Goal: Task Accomplishment & Management: Manage account settings

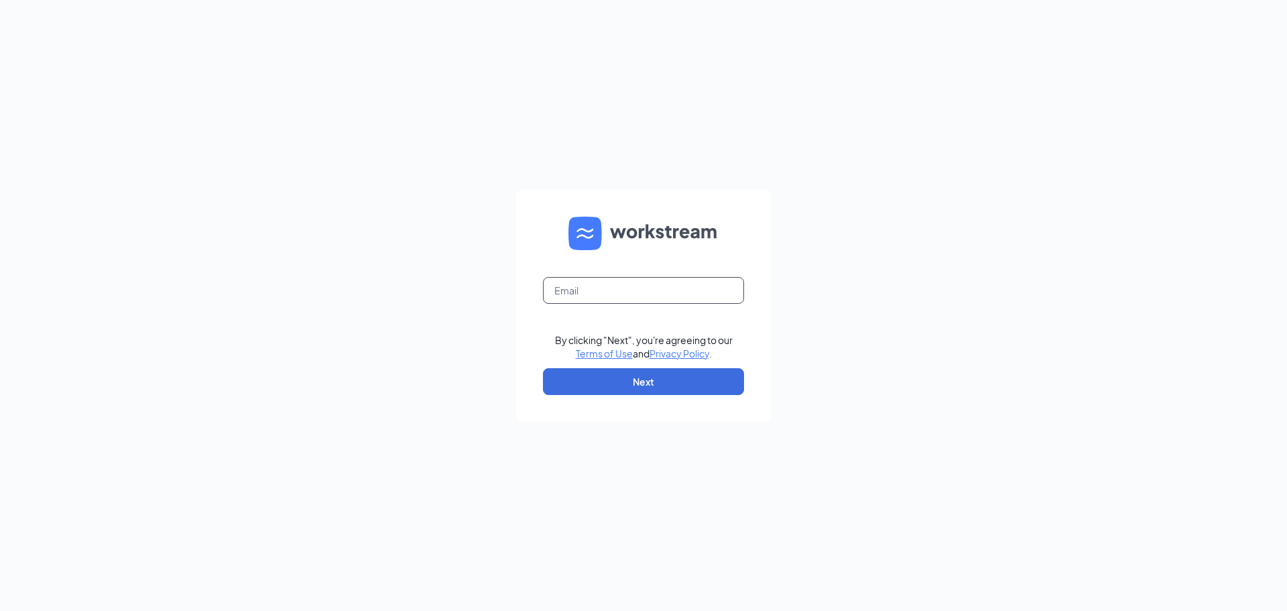
click at [605, 299] on input "text" at bounding box center [643, 290] width 201 height 27
type input "[EMAIL_ADDRESS][DOMAIN_NAME]"
click at [686, 391] on button "Next" at bounding box center [643, 381] width 201 height 27
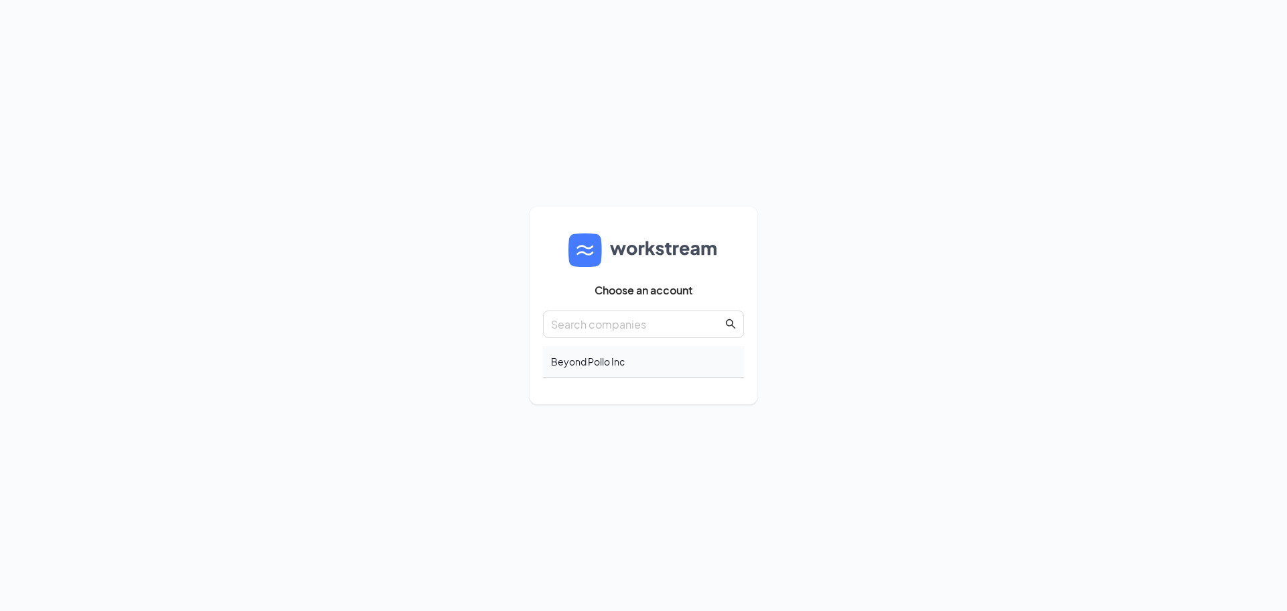
click at [594, 357] on div "Beyond Pollo Inc" at bounding box center [643, 362] width 201 height 32
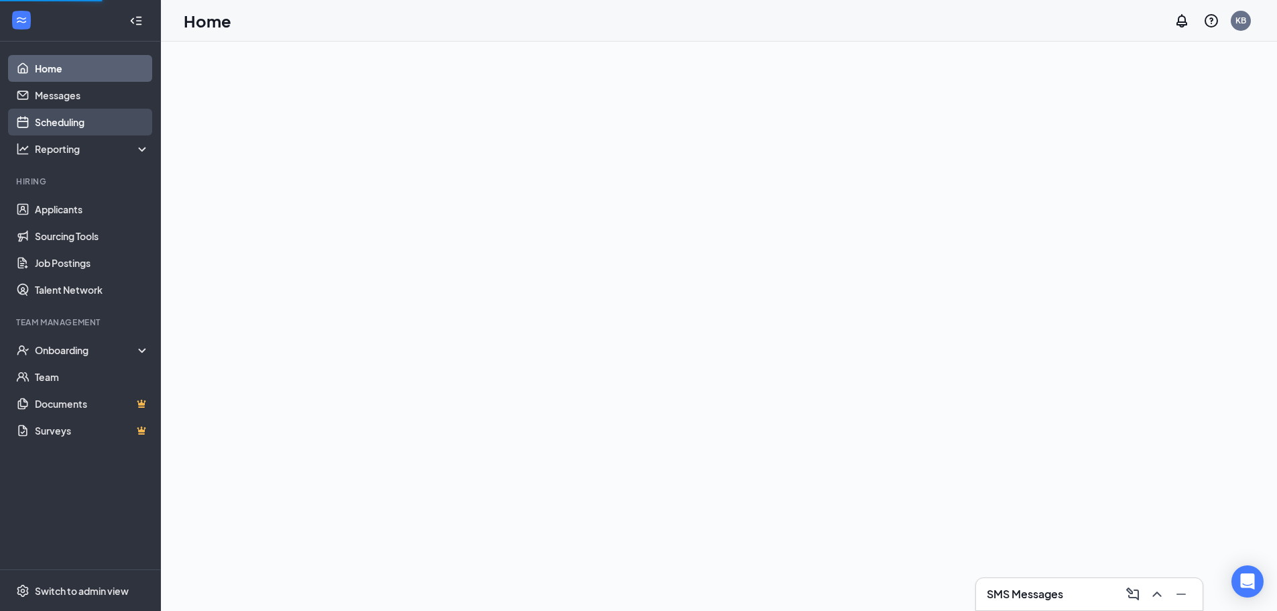
click at [74, 117] on link "Scheduling" at bounding box center [92, 122] width 115 height 27
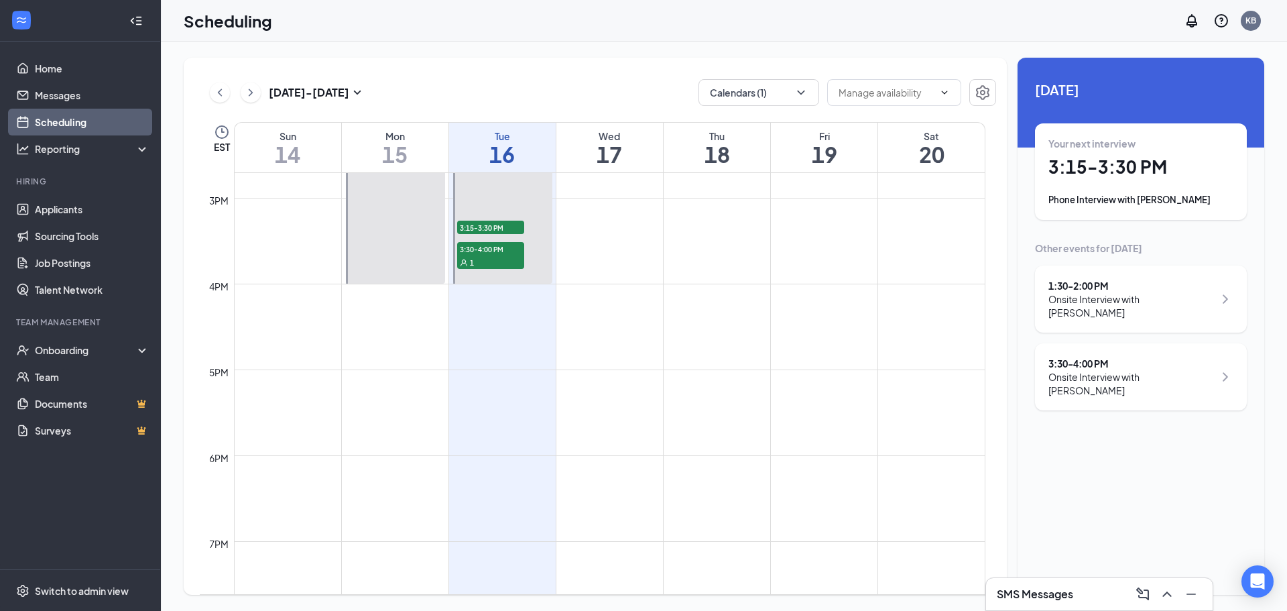
scroll to position [1236, 0]
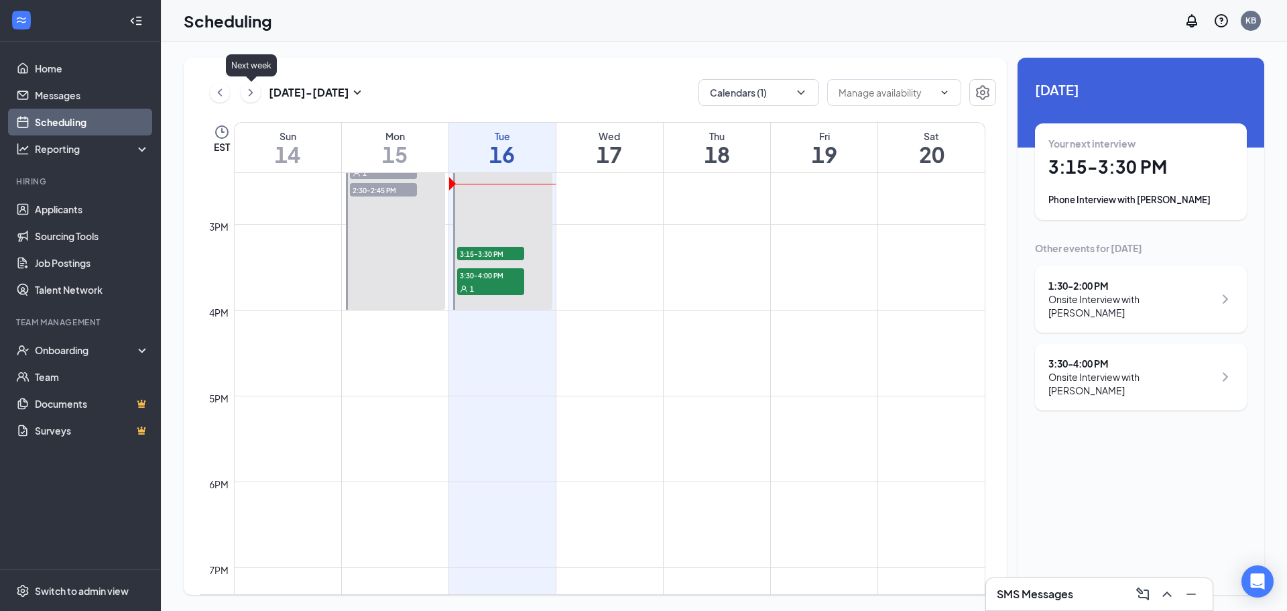
click at [249, 87] on icon "ChevronRight" at bounding box center [250, 92] width 13 height 16
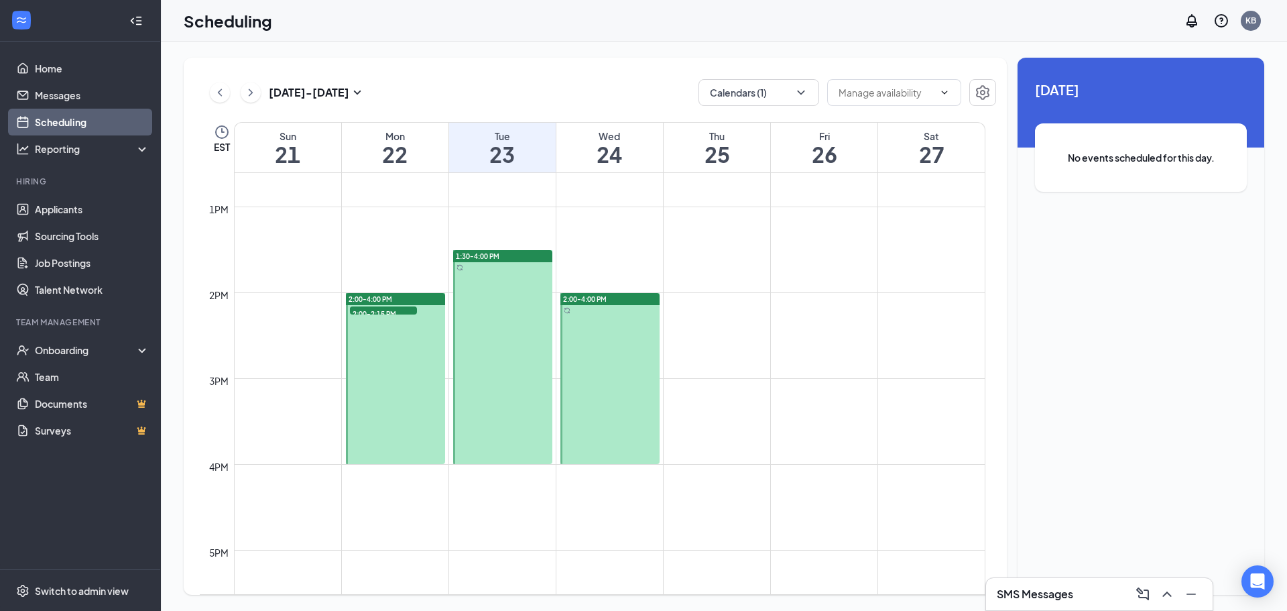
scroll to position [1128, 0]
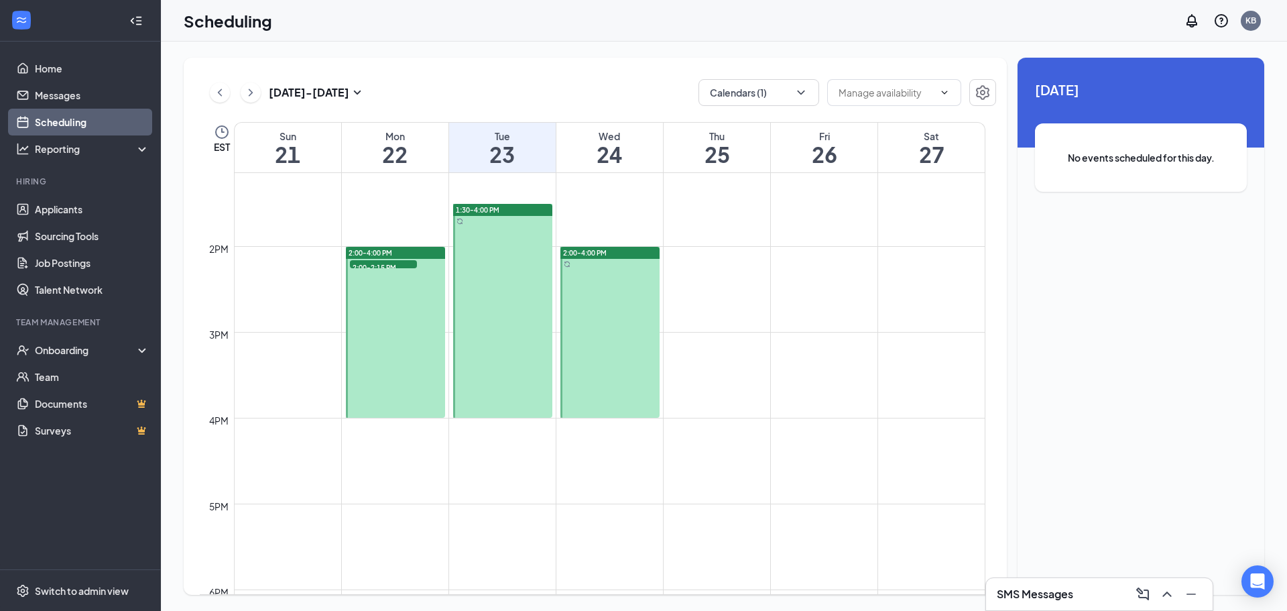
click at [638, 314] on div at bounding box center [609, 332] width 99 height 171
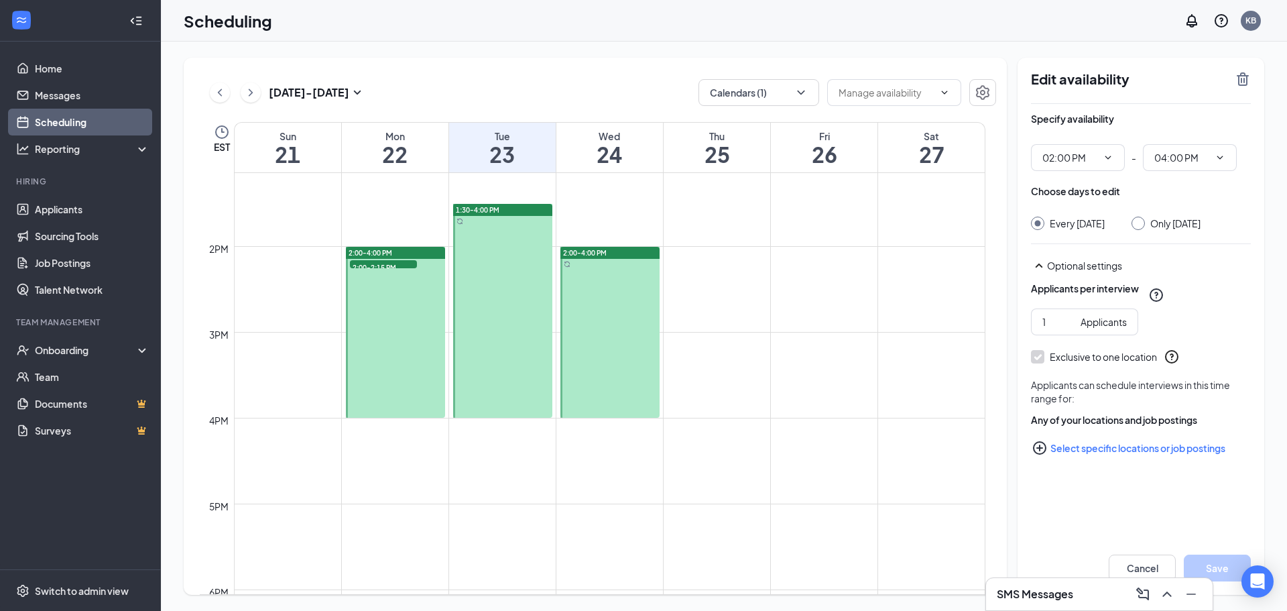
click at [604, 298] on div at bounding box center [609, 332] width 99 height 171
click at [1158, 224] on div "Only Wednesday, Sep 24" at bounding box center [1165, 222] width 69 height 13
click at [1141, 225] on input "Only Wednesday, Sep 24" at bounding box center [1135, 220] width 9 height 9
radio input "true"
radio input "false"
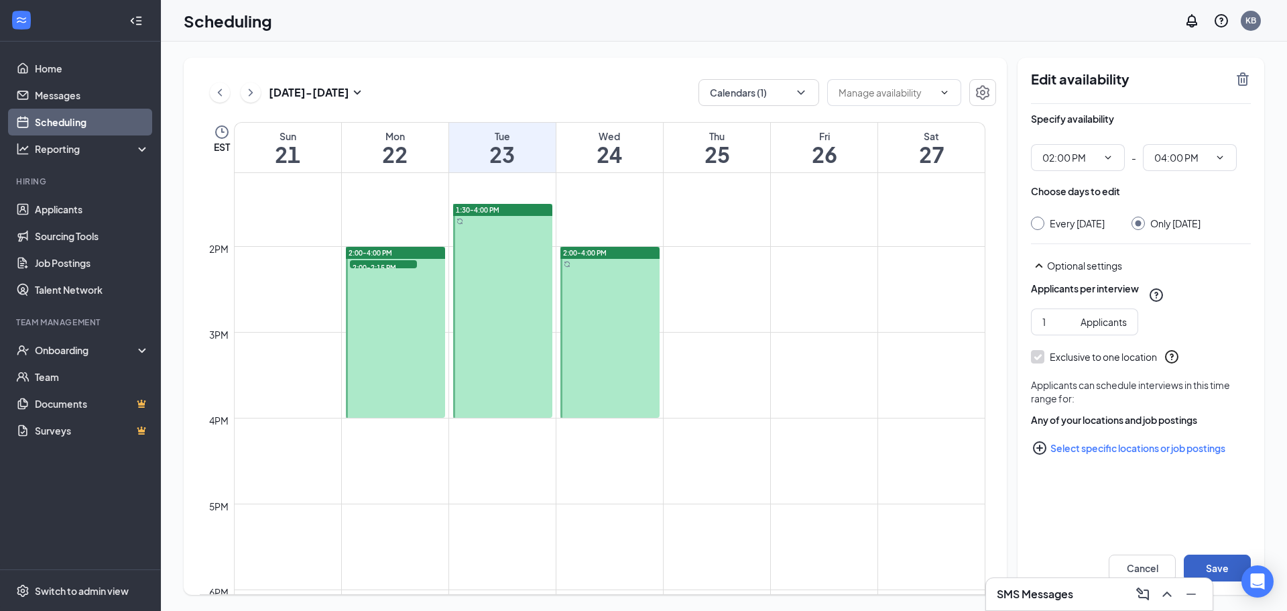
click at [1205, 567] on button "Save" at bounding box center [1217, 567] width 67 height 27
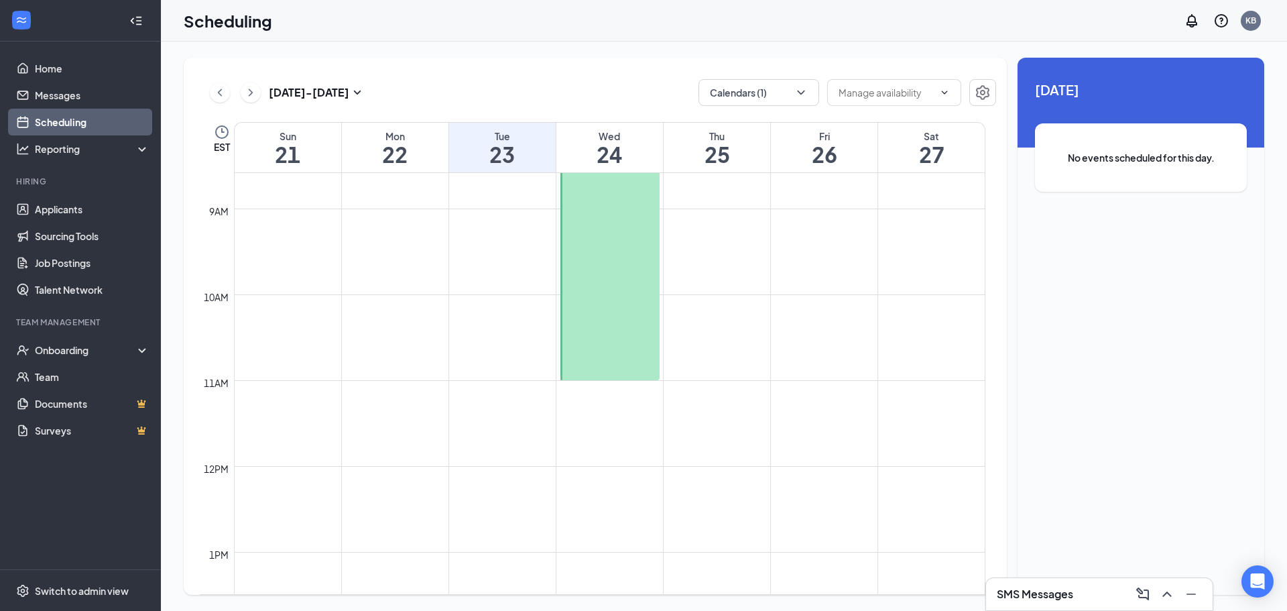
scroll to position [726, 0]
click at [627, 338] on div at bounding box center [609, 262] width 99 height 257
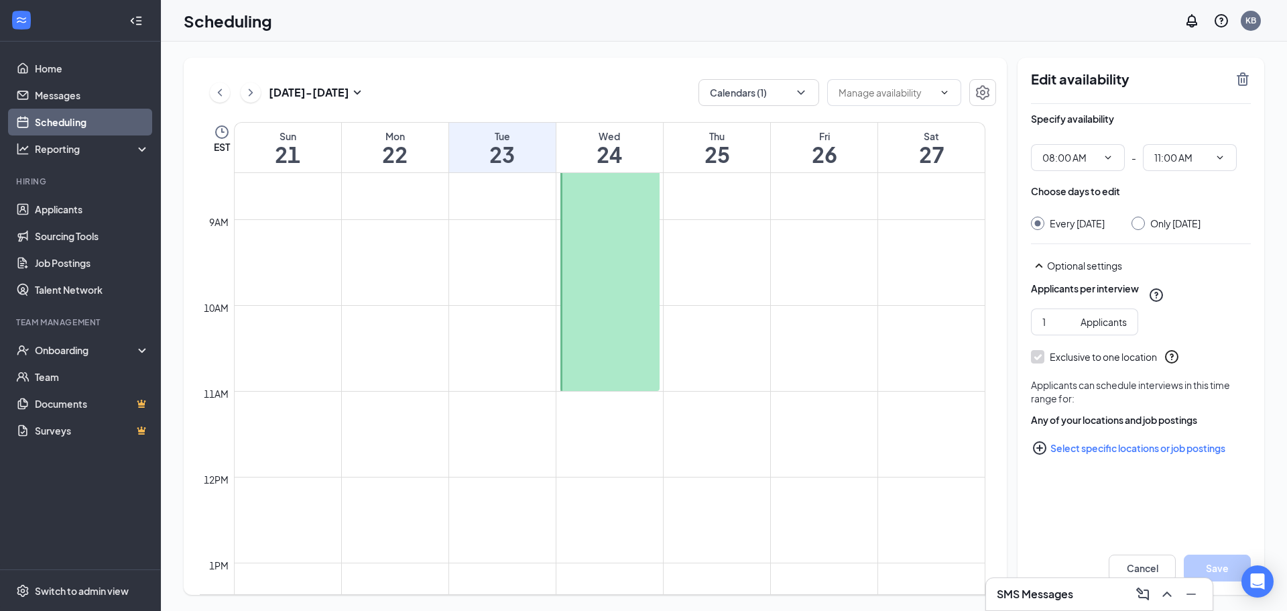
click at [1158, 228] on div "Only Wednesday, Sep 24" at bounding box center [1165, 222] width 69 height 13
click at [1150, 220] on div "Only Wednesday, Sep 24" at bounding box center [1165, 222] width 69 height 13
click at [1141, 220] on input "Only Wednesday, Sep 24" at bounding box center [1135, 220] width 9 height 9
radio input "true"
radio input "false"
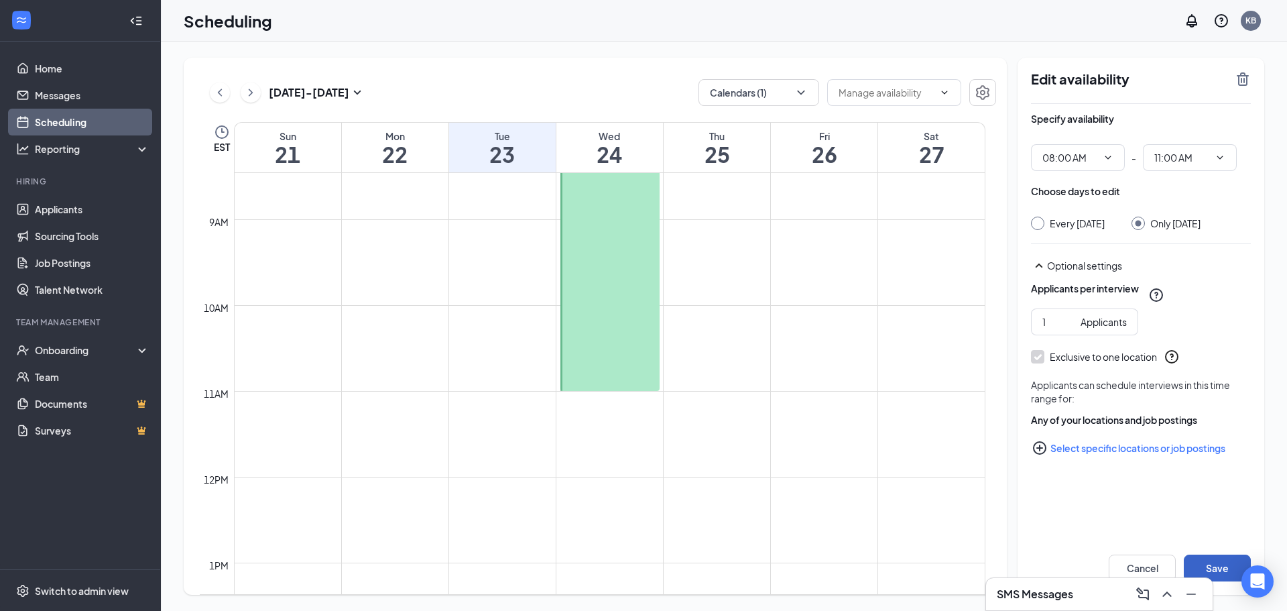
click at [1216, 561] on button "Save" at bounding box center [1217, 567] width 67 height 27
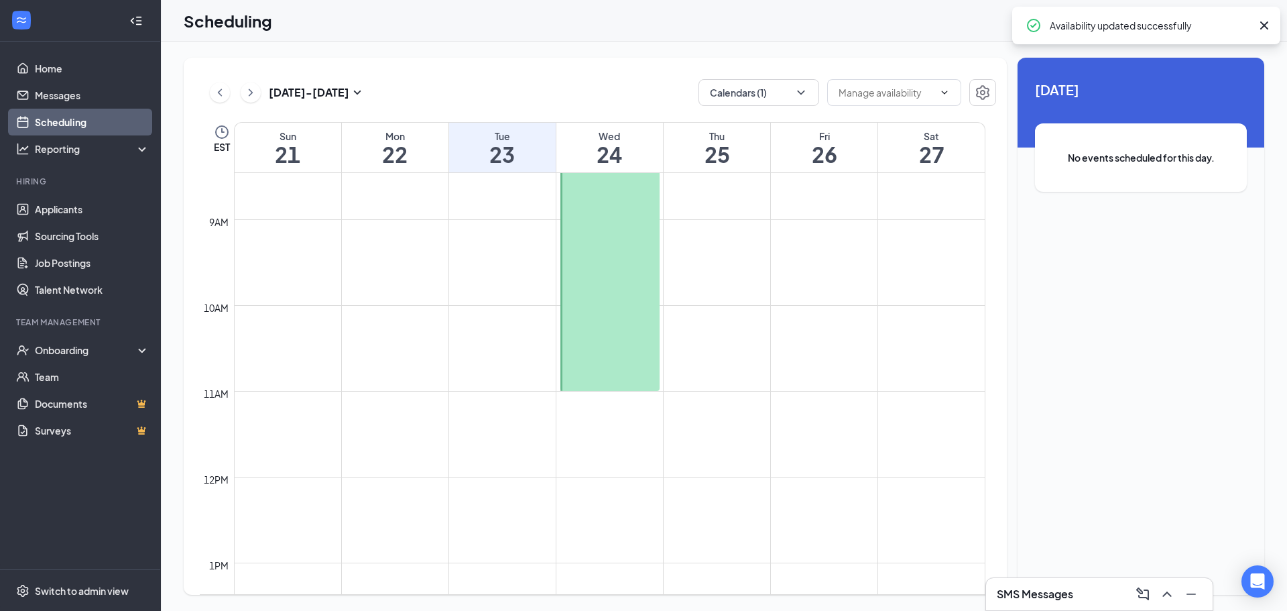
click at [628, 331] on div at bounding box center [609, 262] width 99 height 257
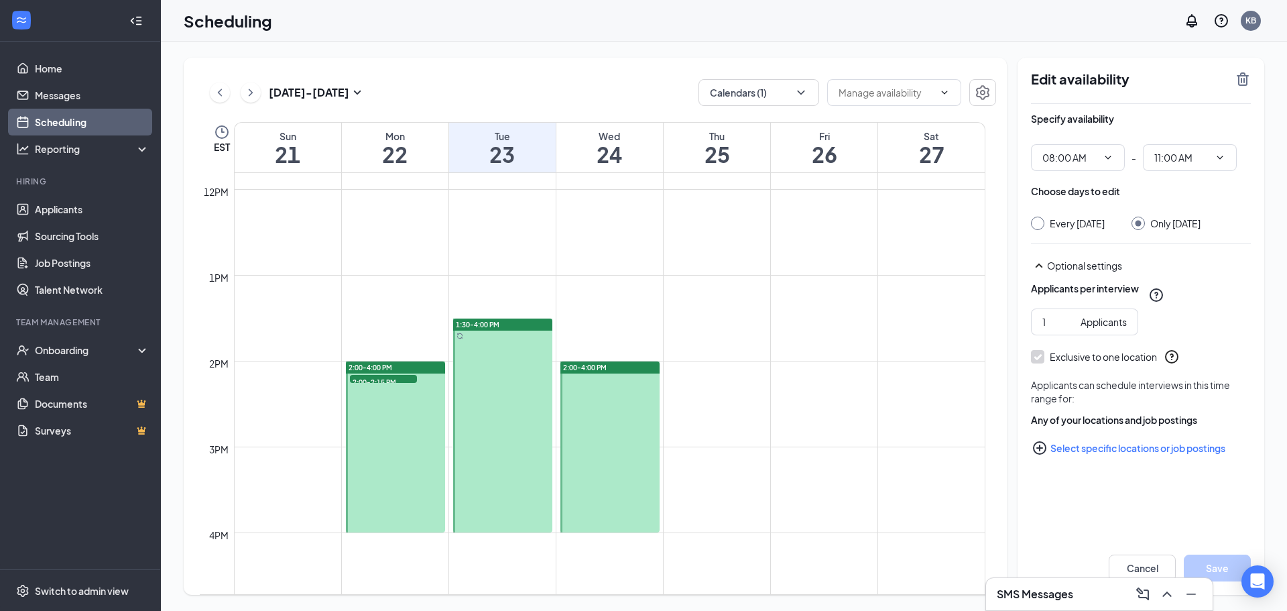
scroll to position [994, 0]
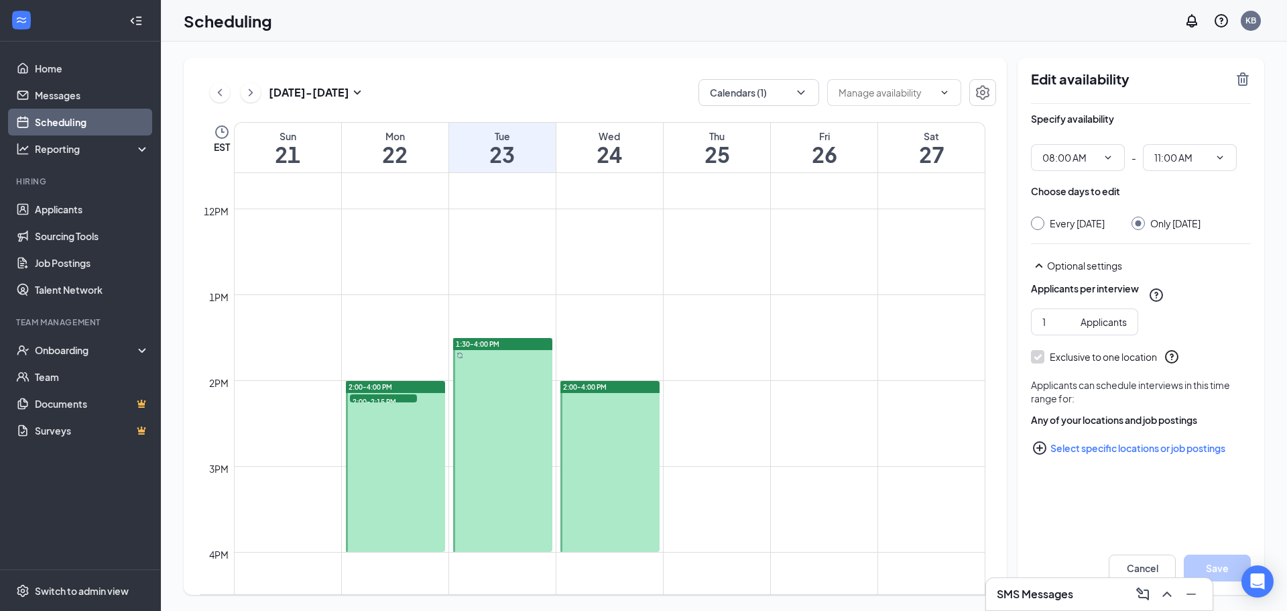
click at [392, 395] on span "2:00-2:15 PM" at bounding box center [383, 400] width 67 height 13
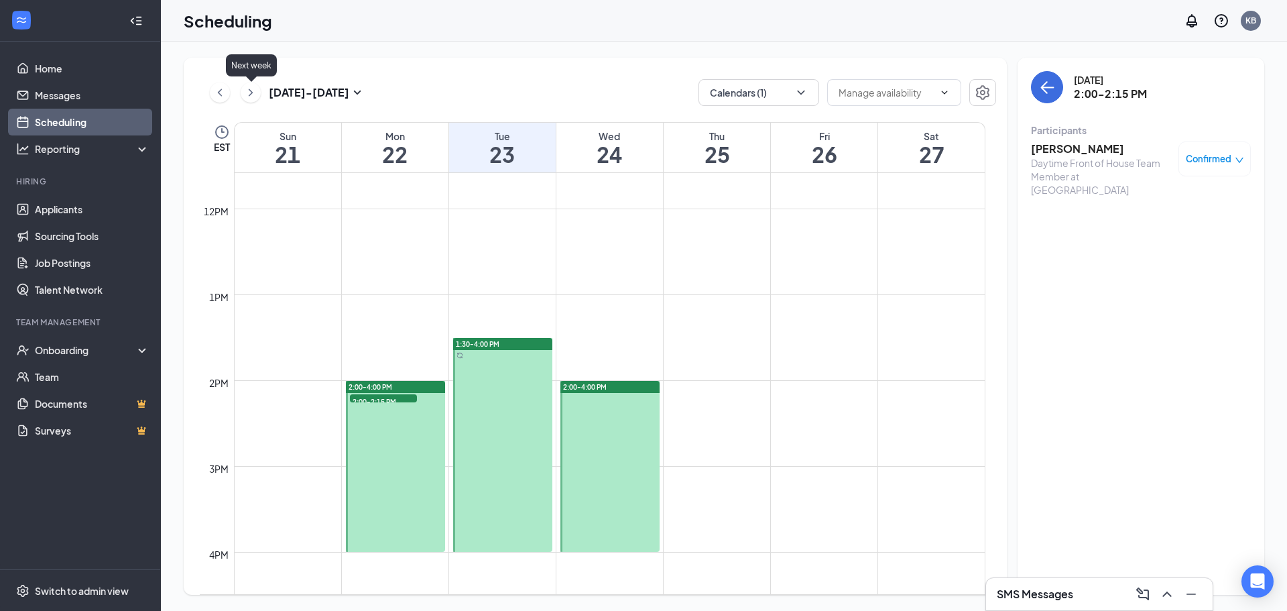
click at [252, 95] on icon "ChevronRight" at bounding box center [250, 92] width 13 height 16
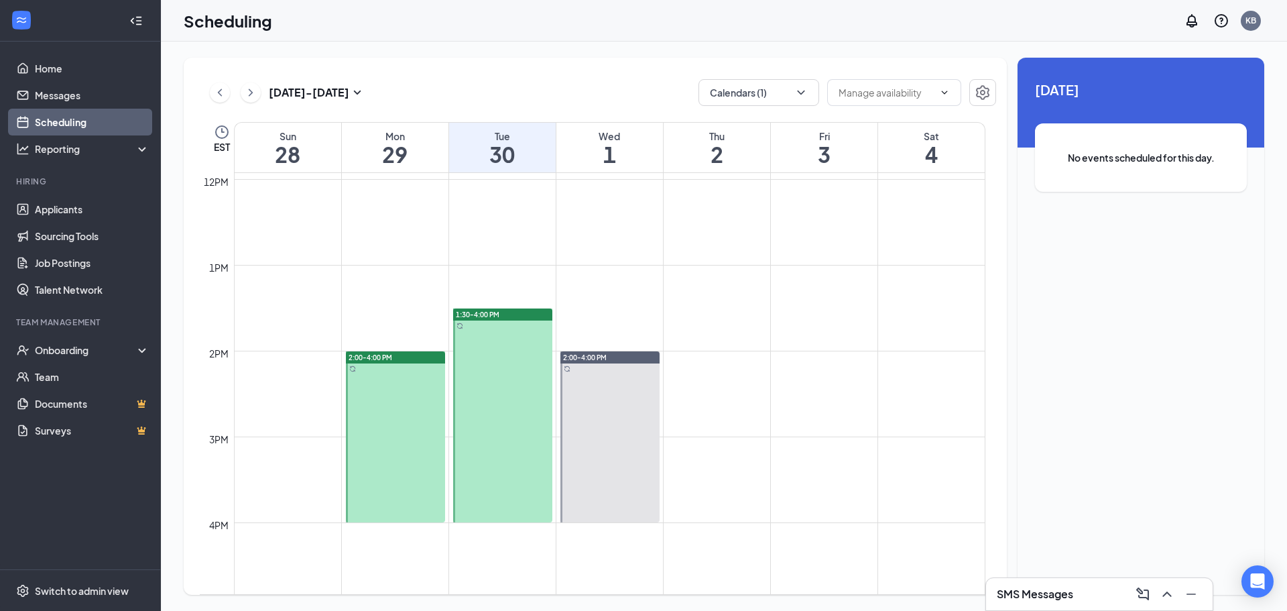
scroll to position [1061, 0]
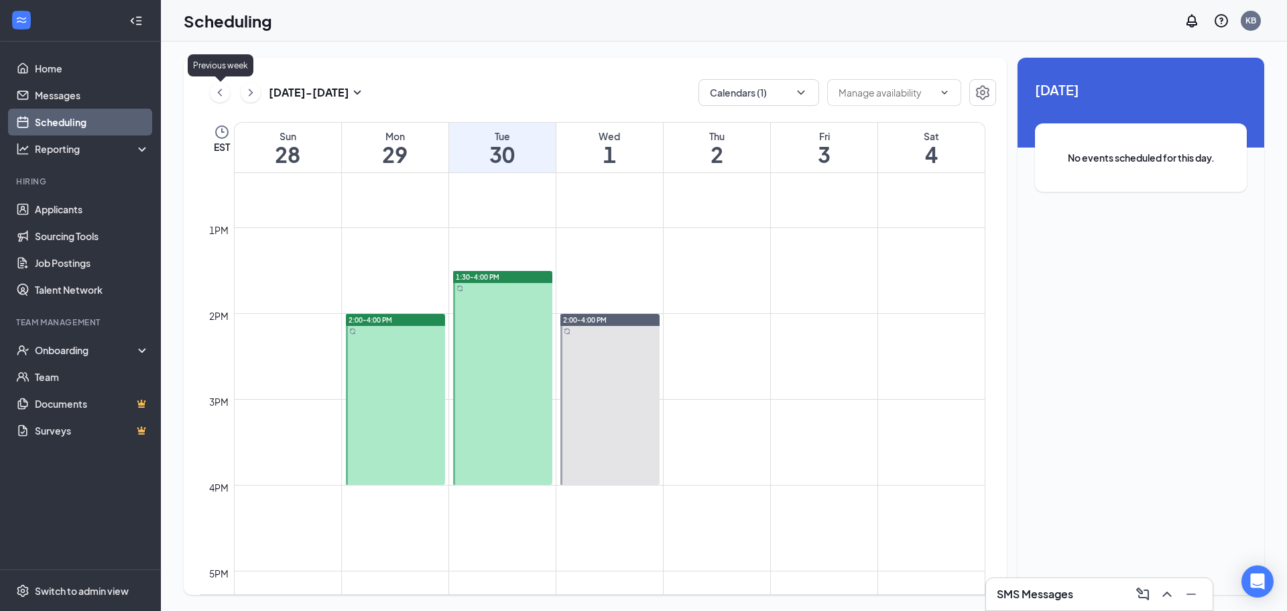
click at [225, 96] on icon "ChevronLeft" at bounding box center [219, 92] width 13 height 16
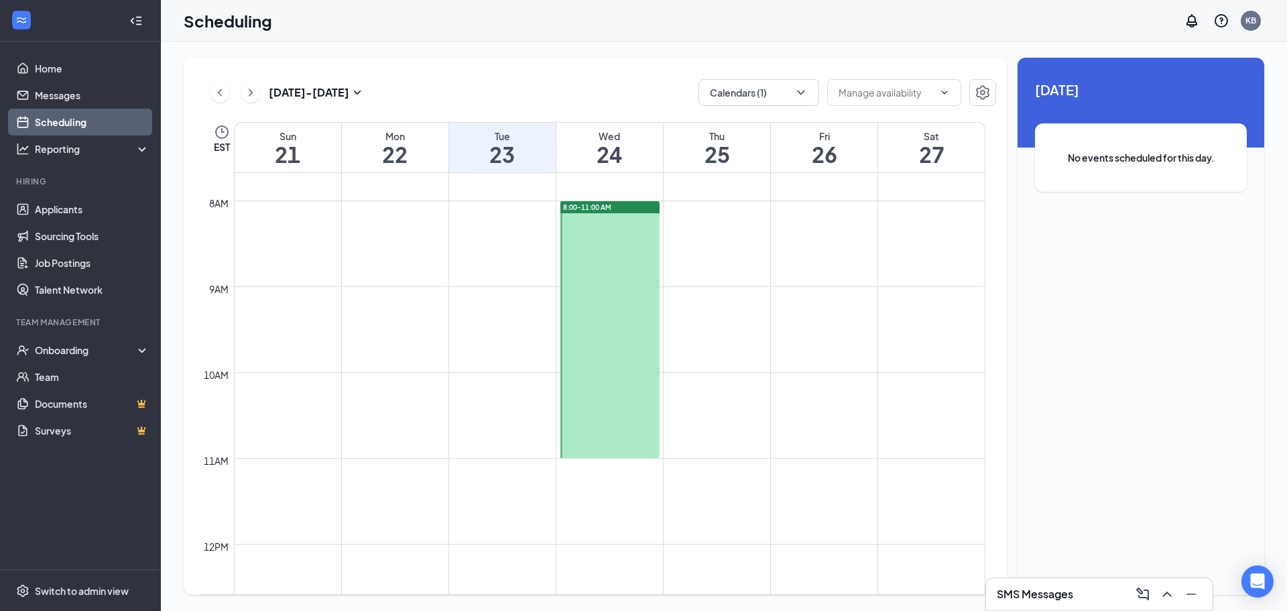
click at [227, 101] on div "Sep 21 - Sep 27" at bounding box center [287, 92] width 155 height 27
click at [221, 85] on icon "ChevronLeft" at bounding box center [219, 92] width 13 height 16
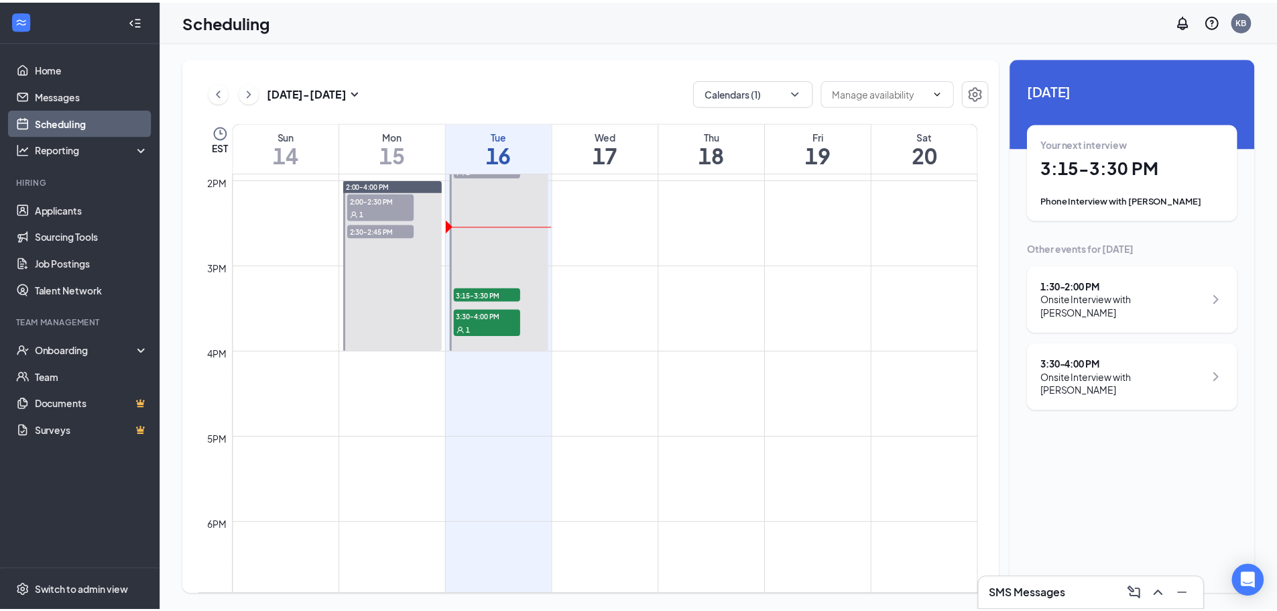
scroll to position [1128, 0]
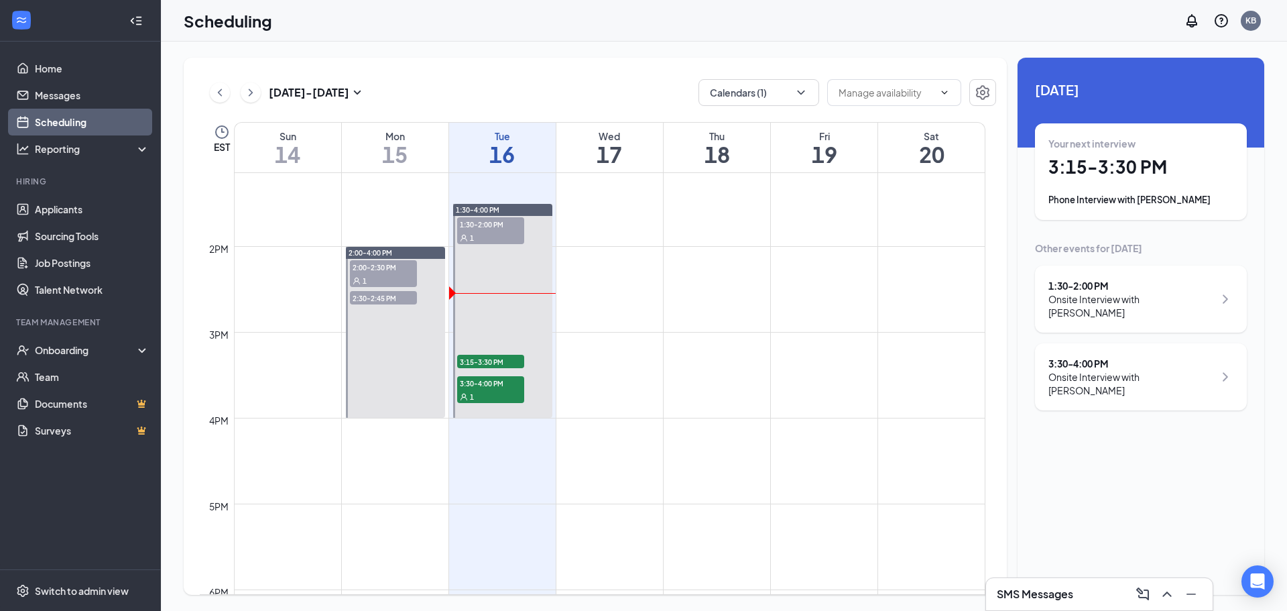
click at [1162, 174] on h1 "3:15 - 3:30 PM" at bounding box center [1140, 166] width 185 height 23
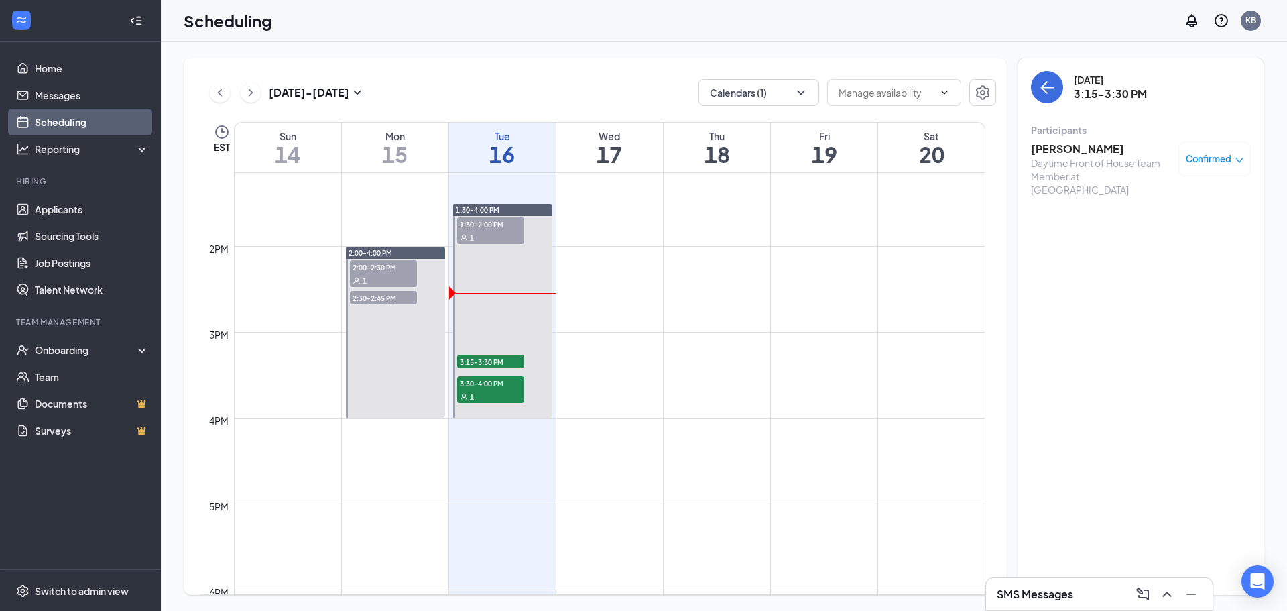
click at [1048, 153] on h3 "Micah Brown" at bounding box center [1101, 148] width 141 height 15
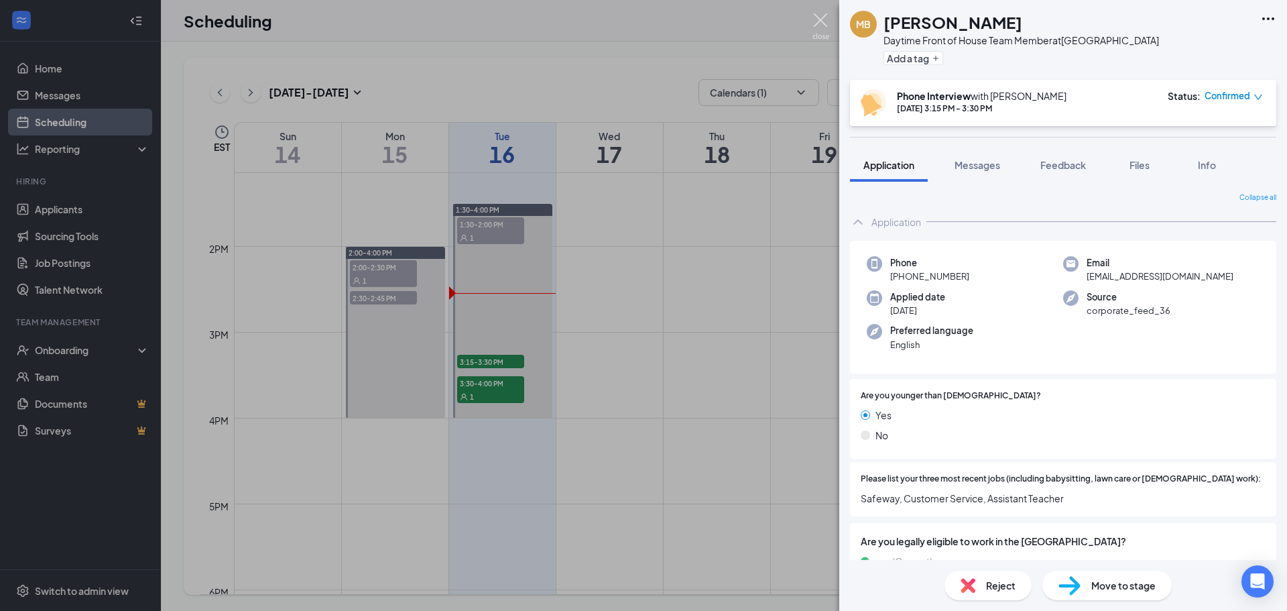
click at [816, 23] on img at bounding box center [820, 26] width 17 height 26
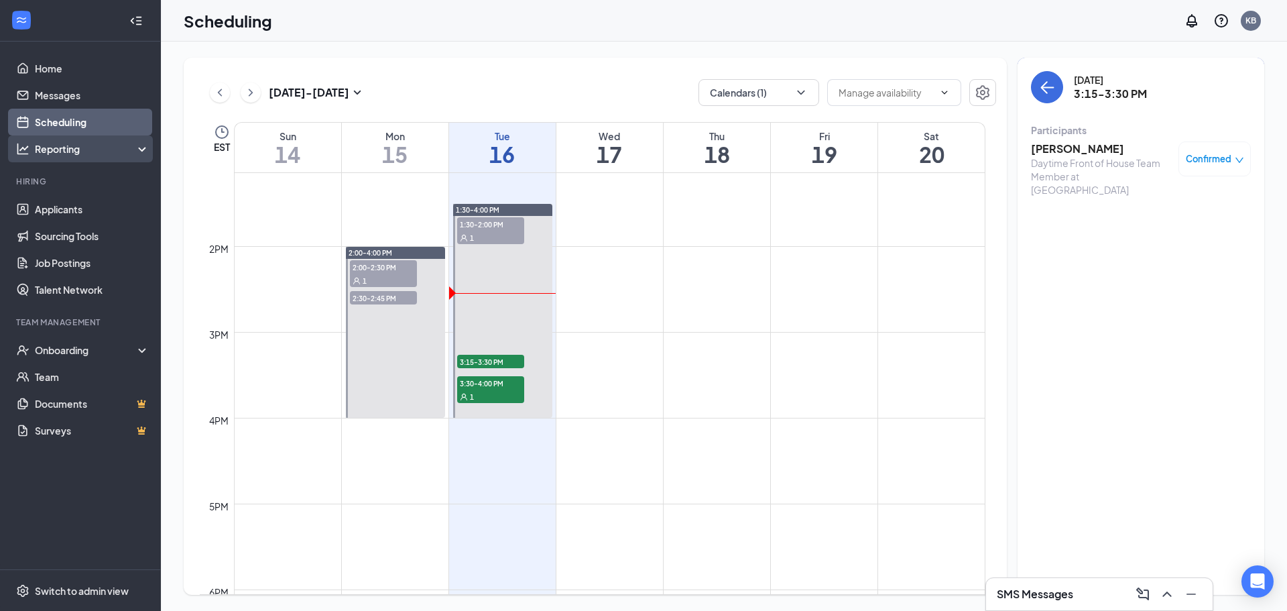
click at [105, 143] on div "Reporting" at bounding box center [92, 148] width 115 height 13
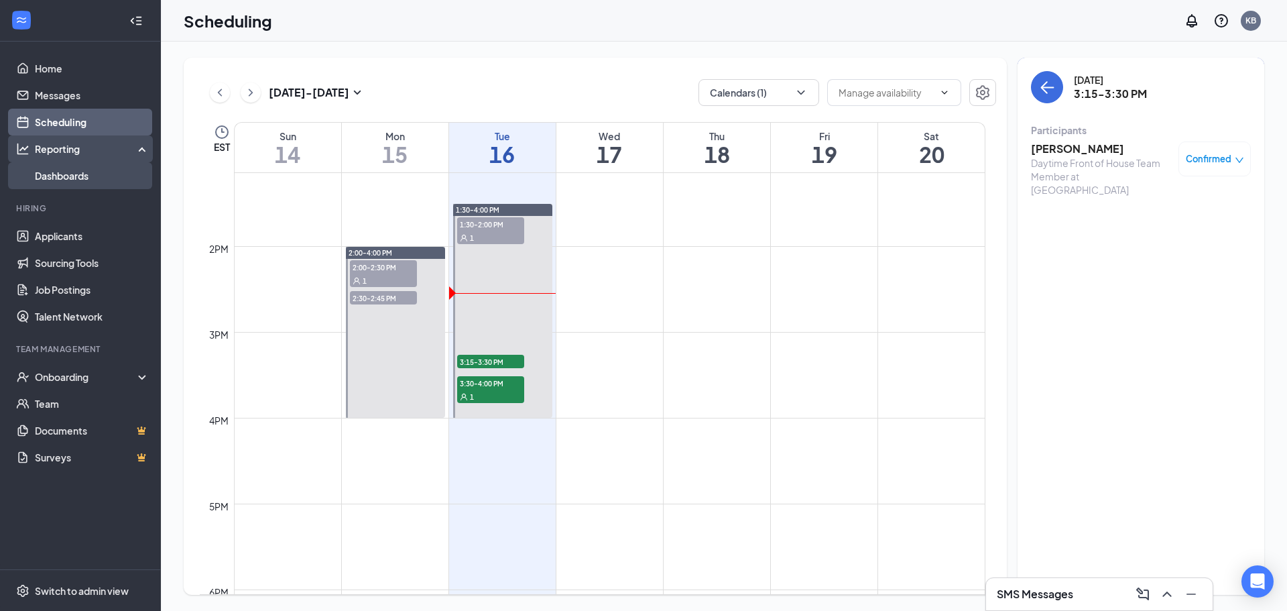
click at [107, 178] on link "Dashboards" at bounding box center [92, 175] width 115 height 27
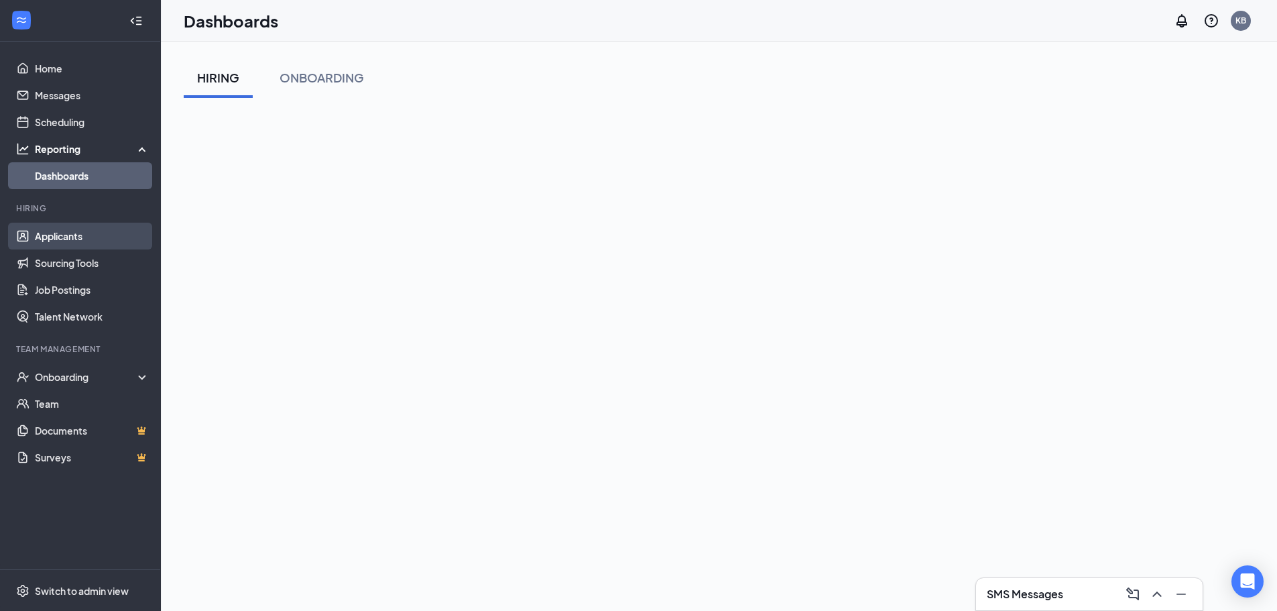
click at [62, 225] on link "Applicants" at bounding box center [92, 236] width 115 height 27
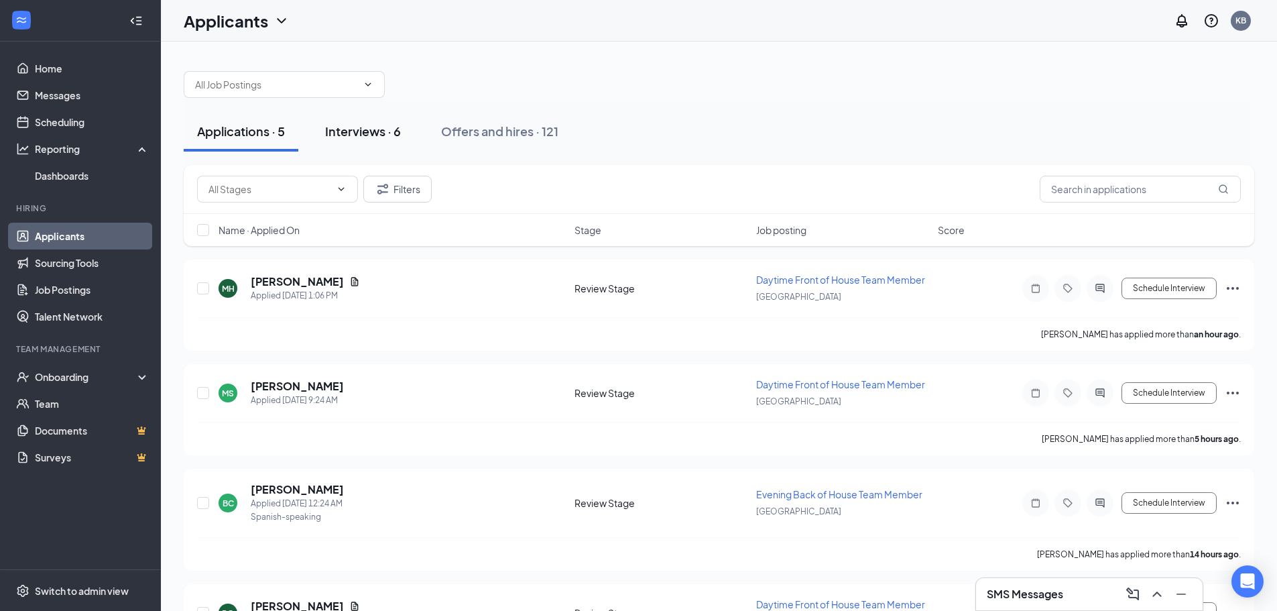
click at [398, 137] on div "Interviews · 6" at bounding box center [363, 131] width 76 height 17
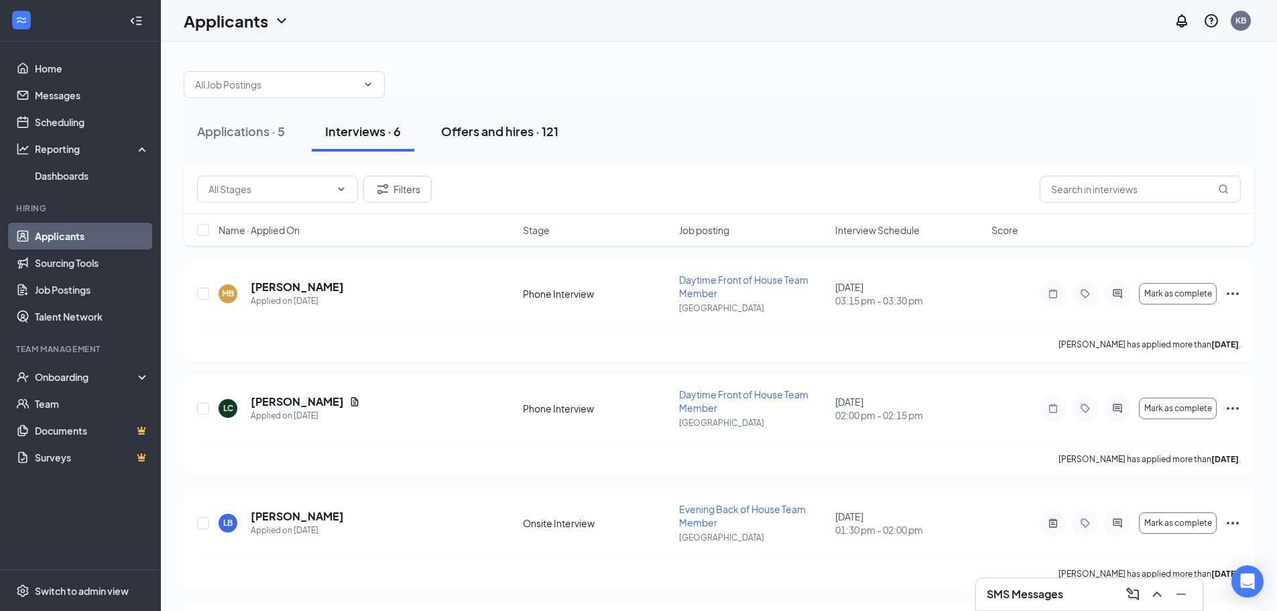
click at [484, 133] on div "Offers and hires · 121" at bounding box center [499, 131] width 117 height 17
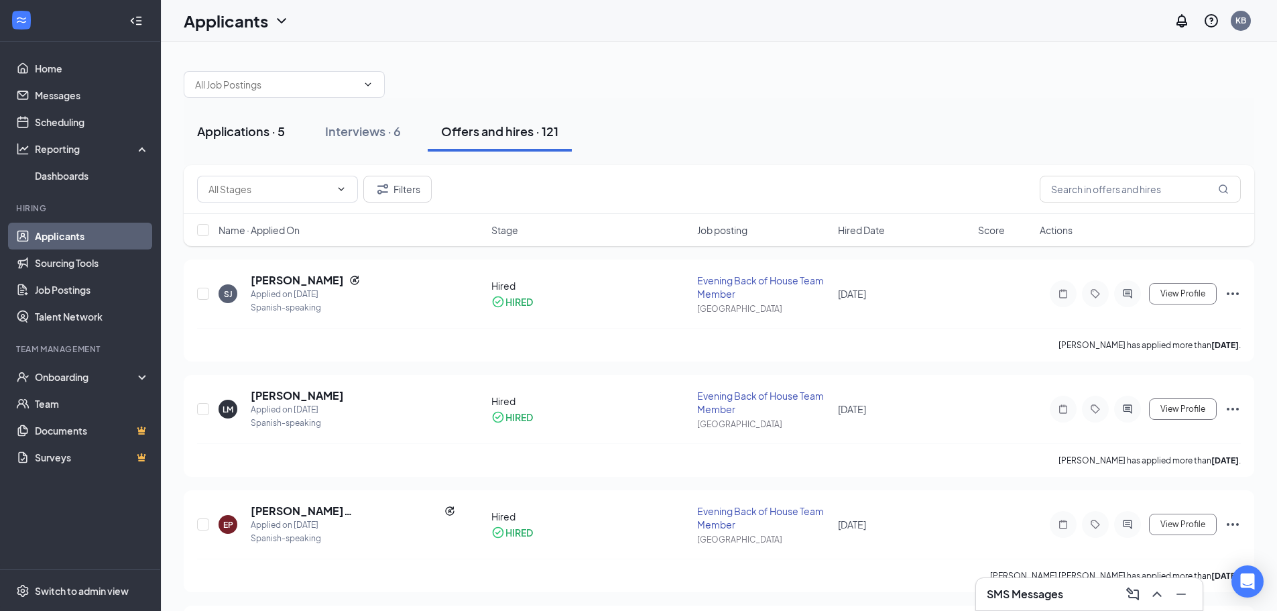
click at [249, 133] on div "Applications · 5" at bounding box center [241, 131] width 88 height 17
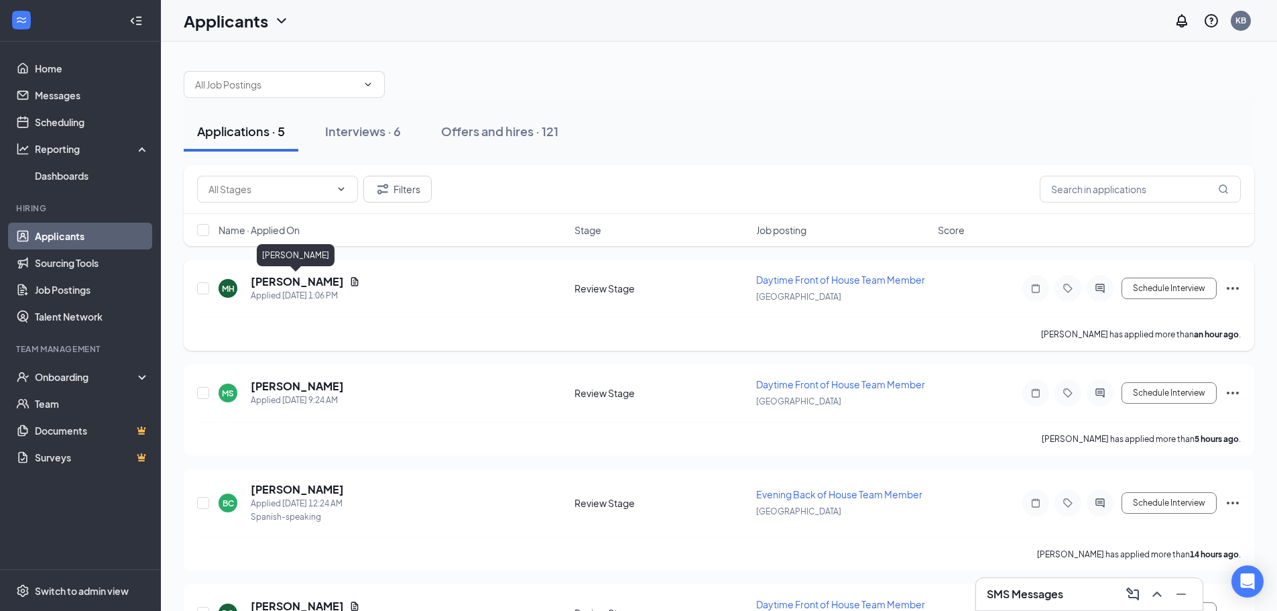
click at [310, 282] on h5 "madison hannah" at bounding box center [297, 281] width 93 height 15
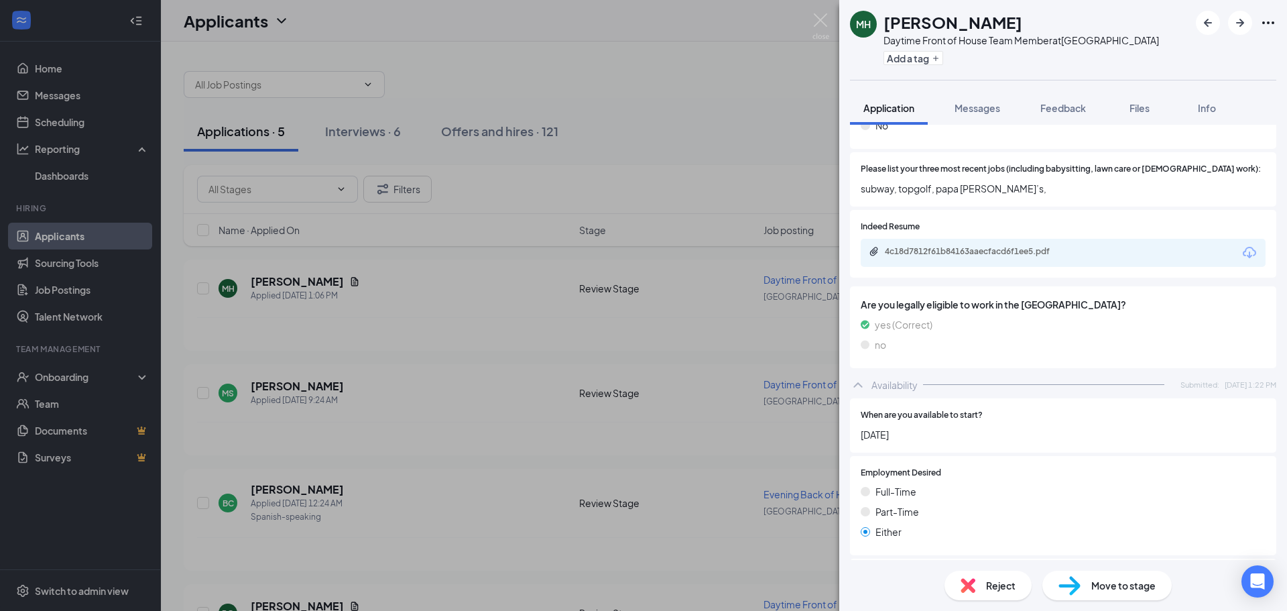
scroll to position [268, 0]
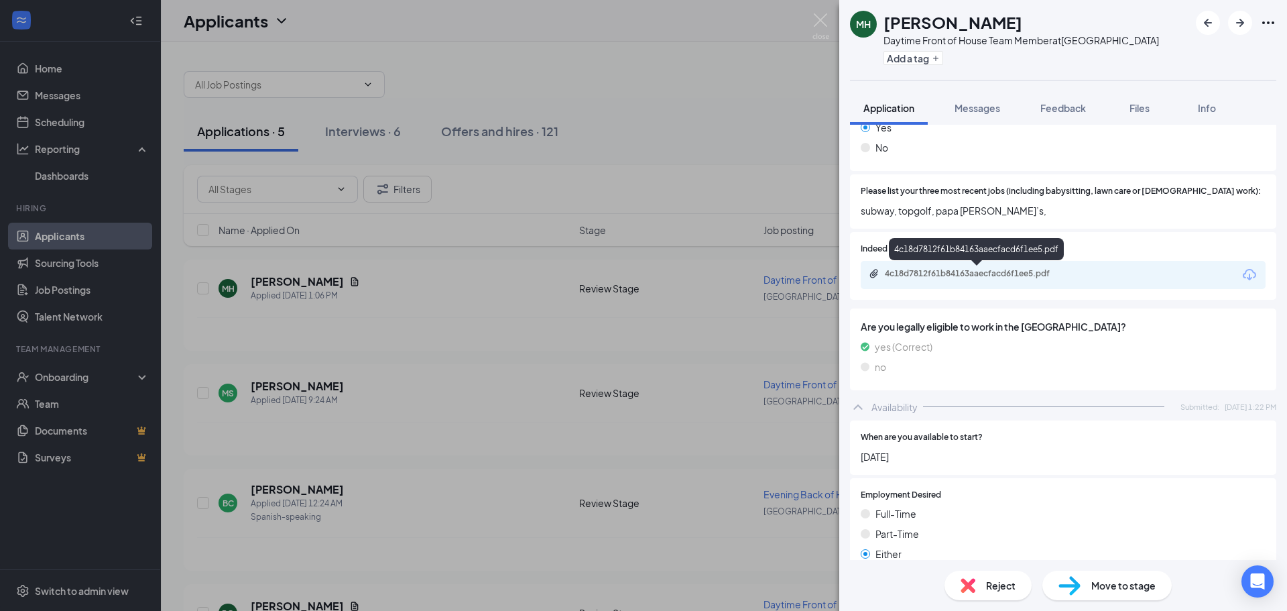
click at [991, 280] on div "4c18d7812f61b84163aaecfacd6f1ee5.pdf" at bounding box center [977, 274] width 217 height 13
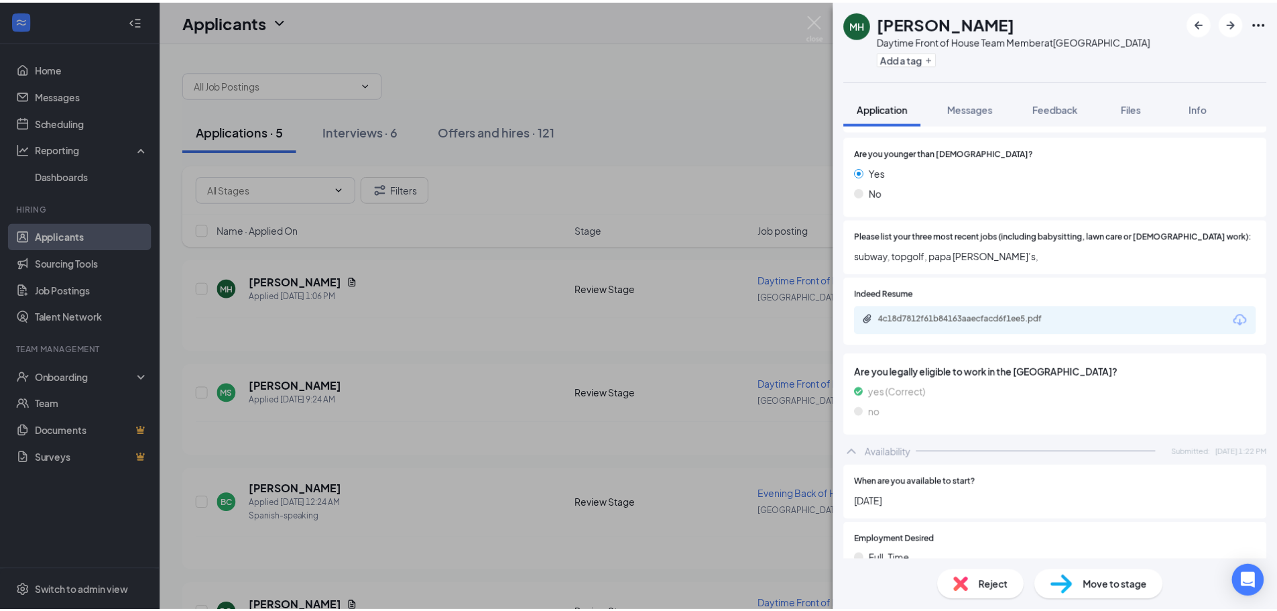
scroll to position [0, 0]
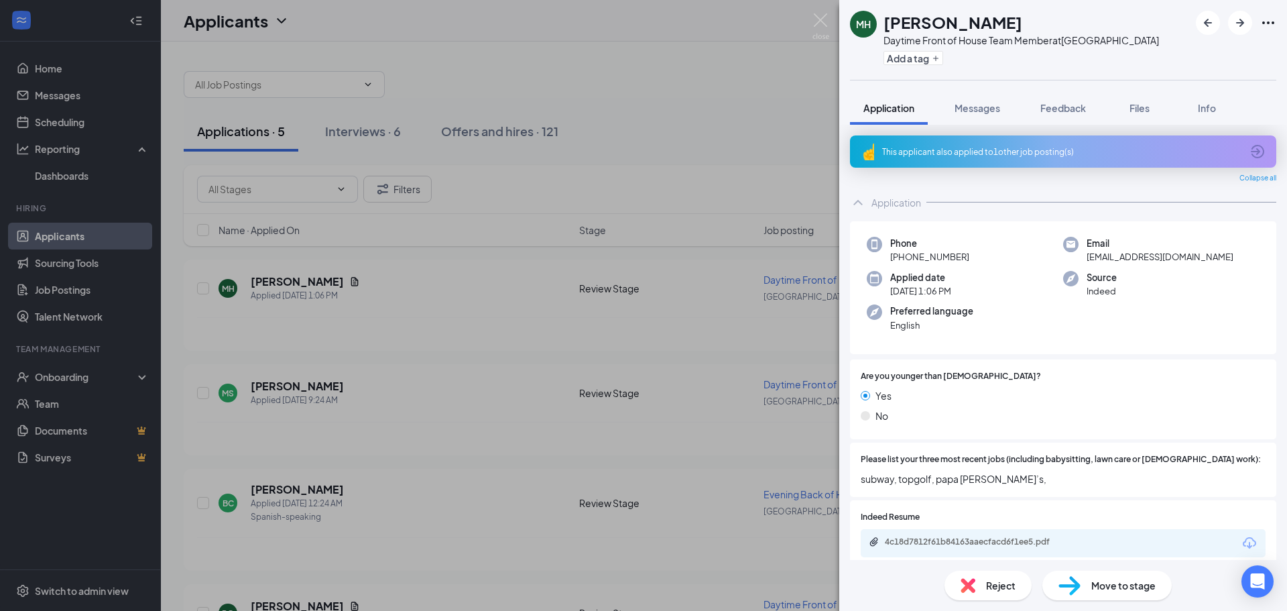
click at [1095, 588] on span "Move to stage" at bounding box center [1123, 585] width 64 height 15
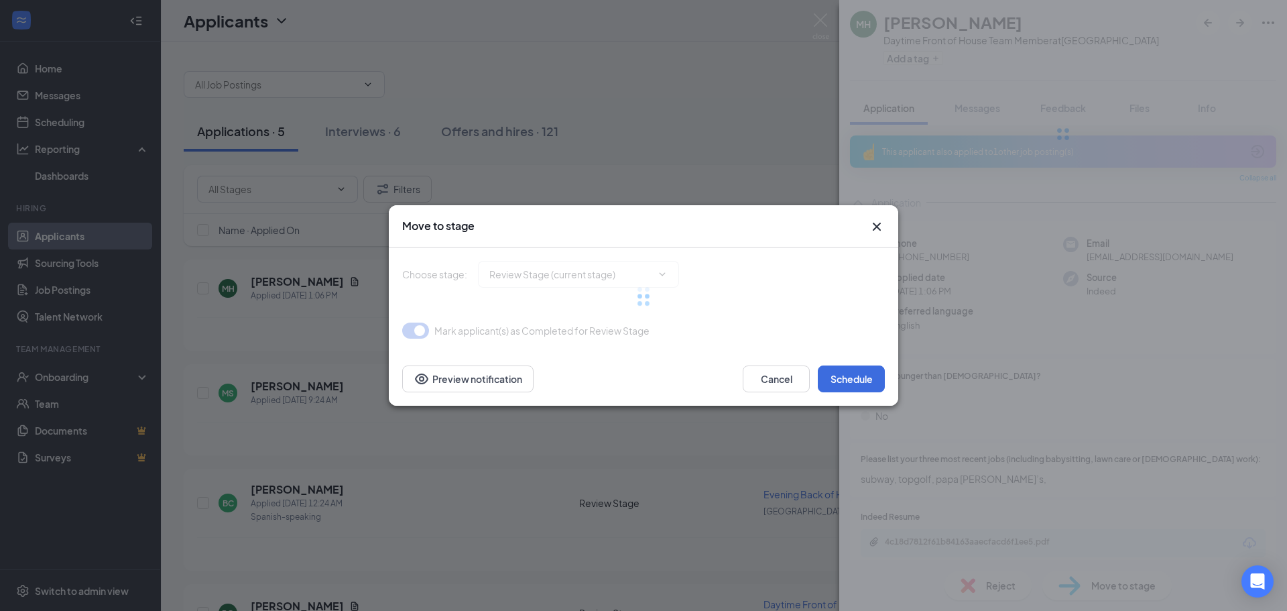
type input "Phone Interview (next stage)"
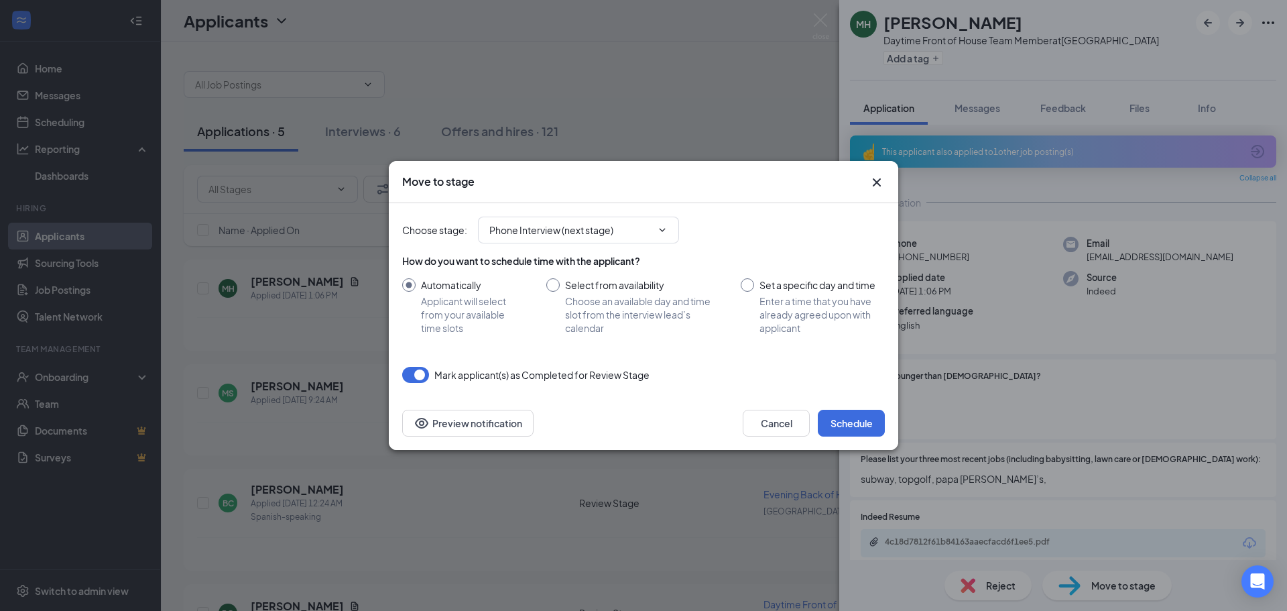
click at [871, 179] on icon "Cross" at bounding box center [877, 182] width 16 height 16
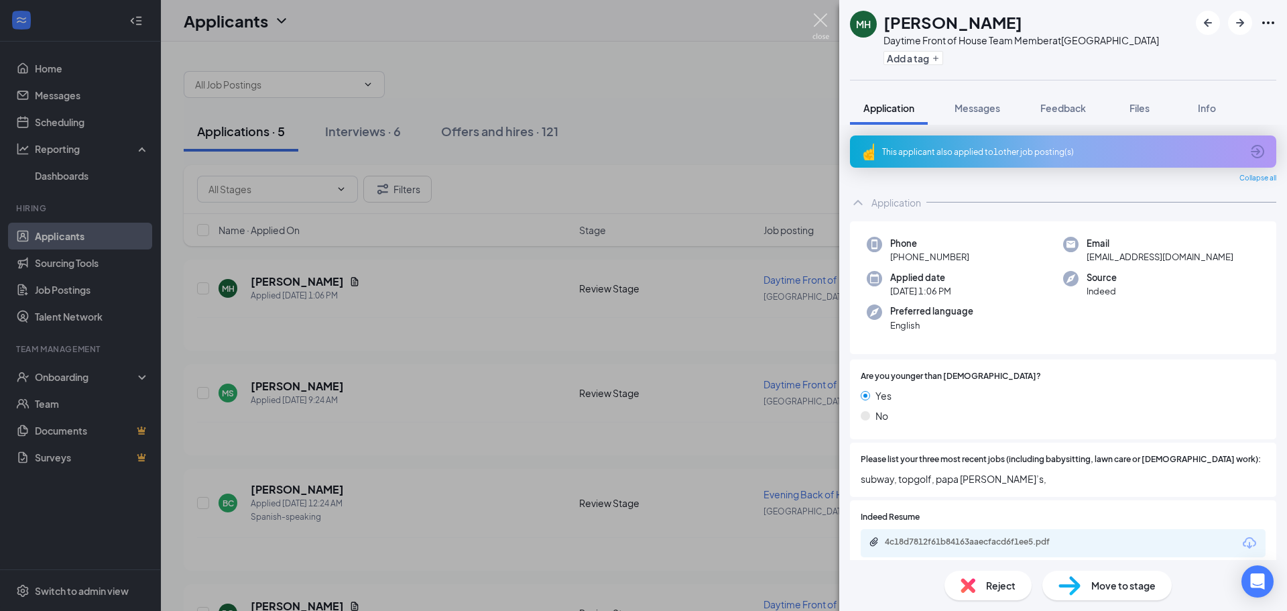
click at [821, 27] on img at bounding box center [820, 26] width 17 height 26
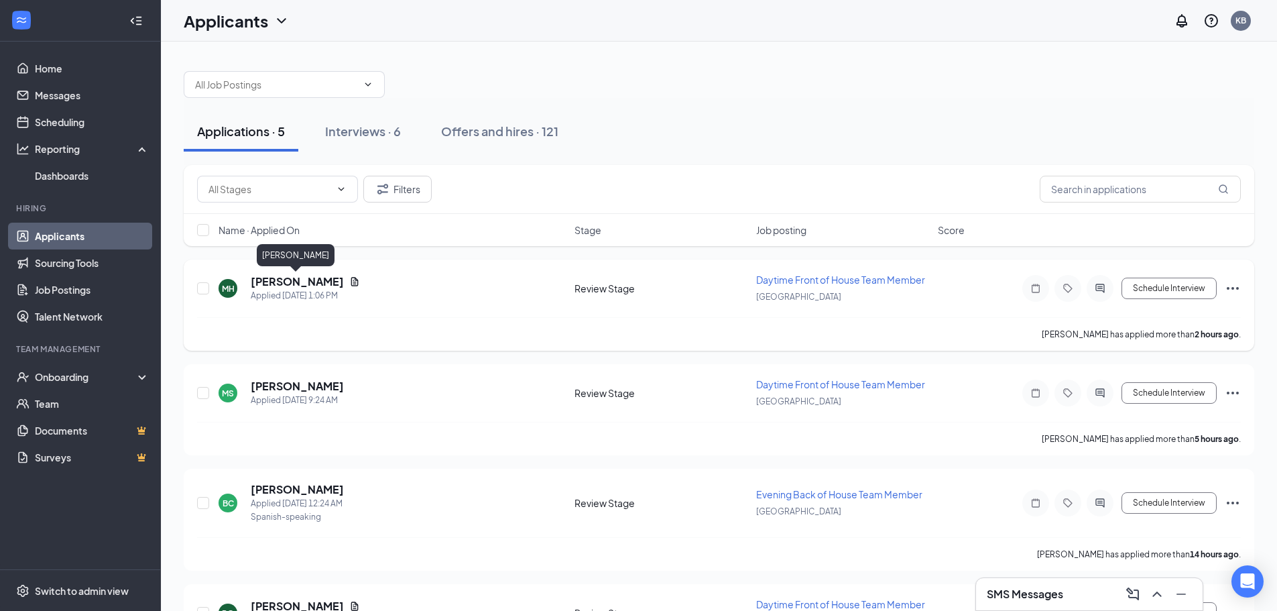
click at [303, 284] on h5 "madison hannah" at bounding box center [297, 281] width 93 height 15
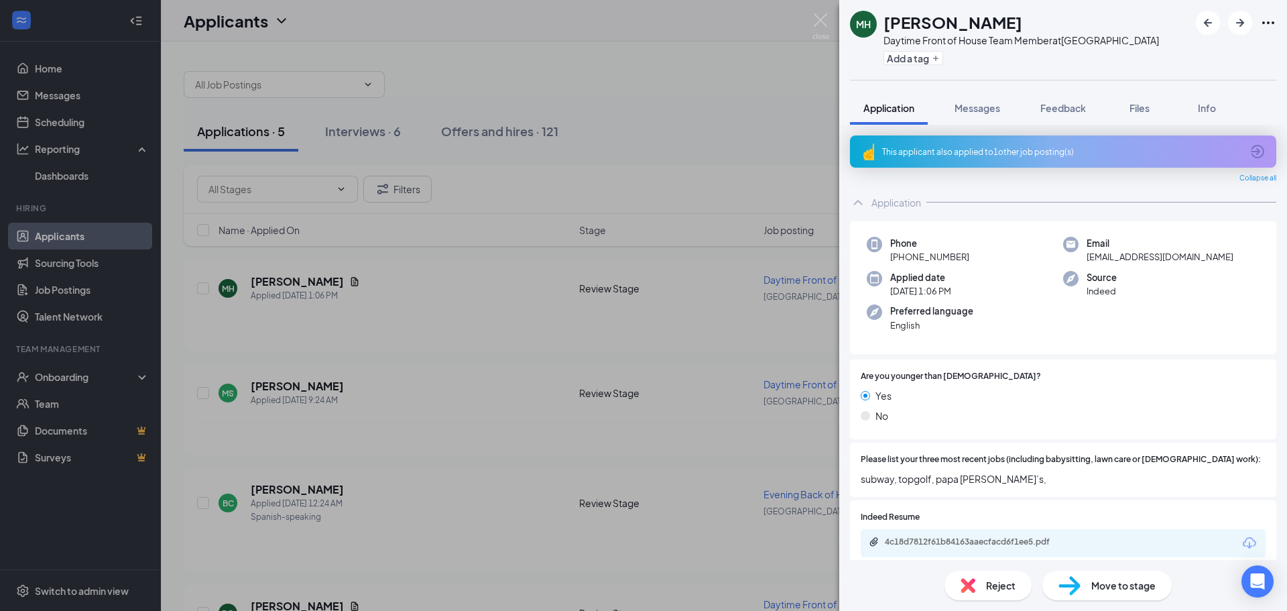
click at [984, 583] on div "Reject" at bounding box center [987, 584] width 87 height 29
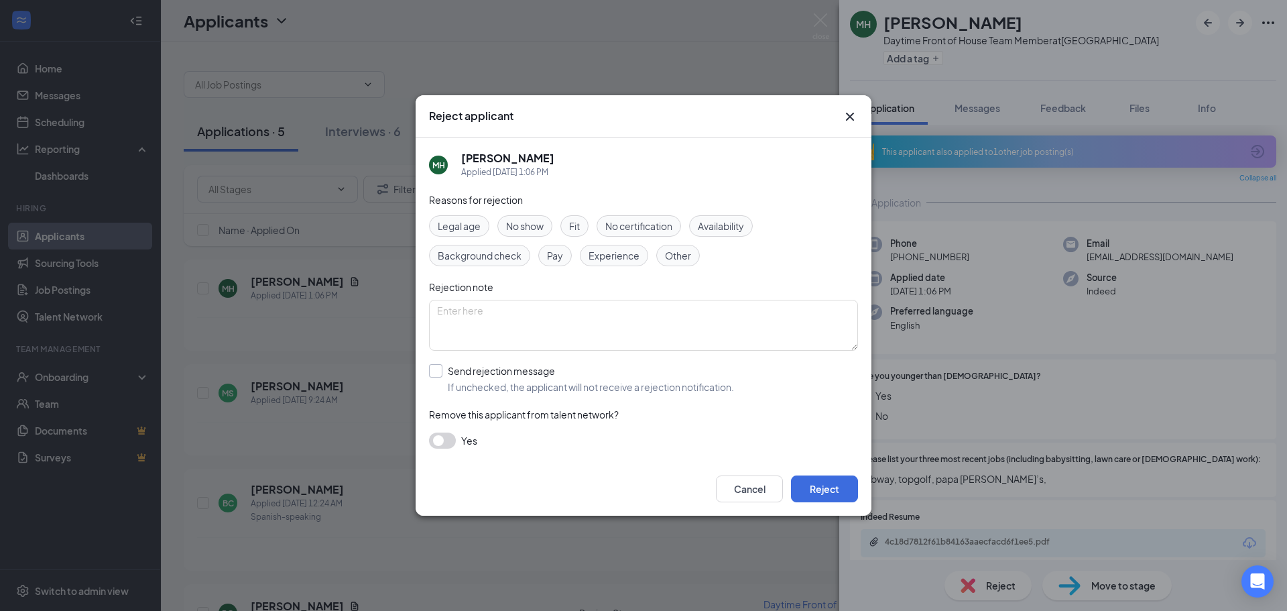
click at [440, 371] on input "Send rejection message If unchecked, the applicant will not receive a rejection…" at bounding box center [581, 378] width 305 height 29
checkbox input "true"
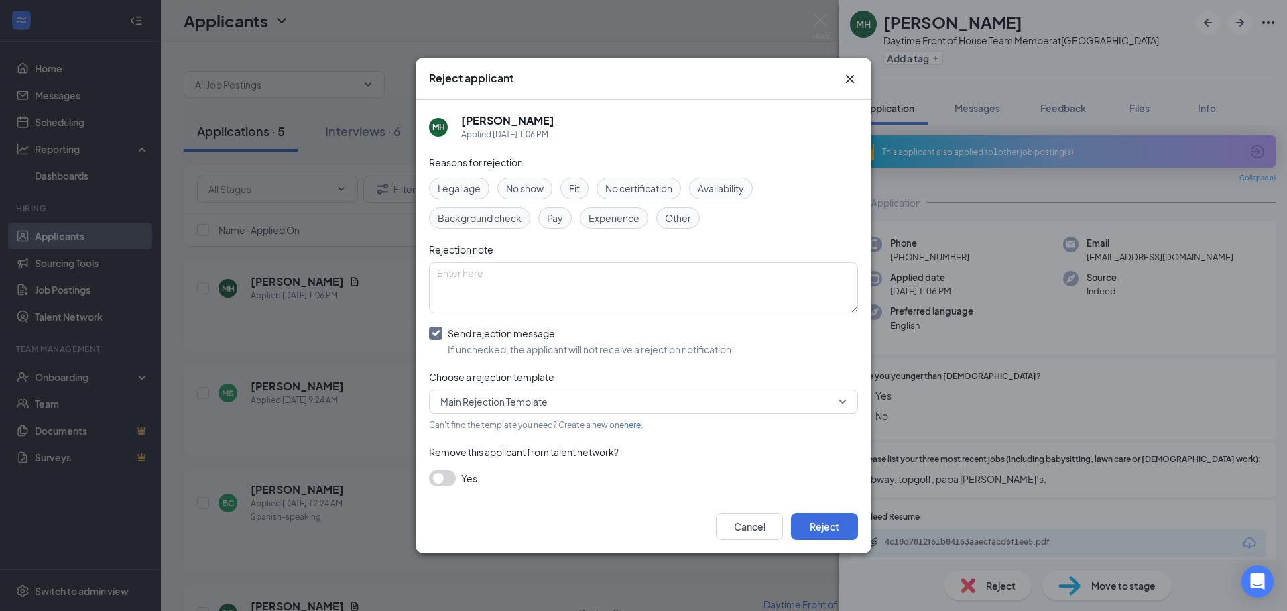
click at [855, 83] on icon "Cross" at bounding box center [850, 79] width 16 height 16
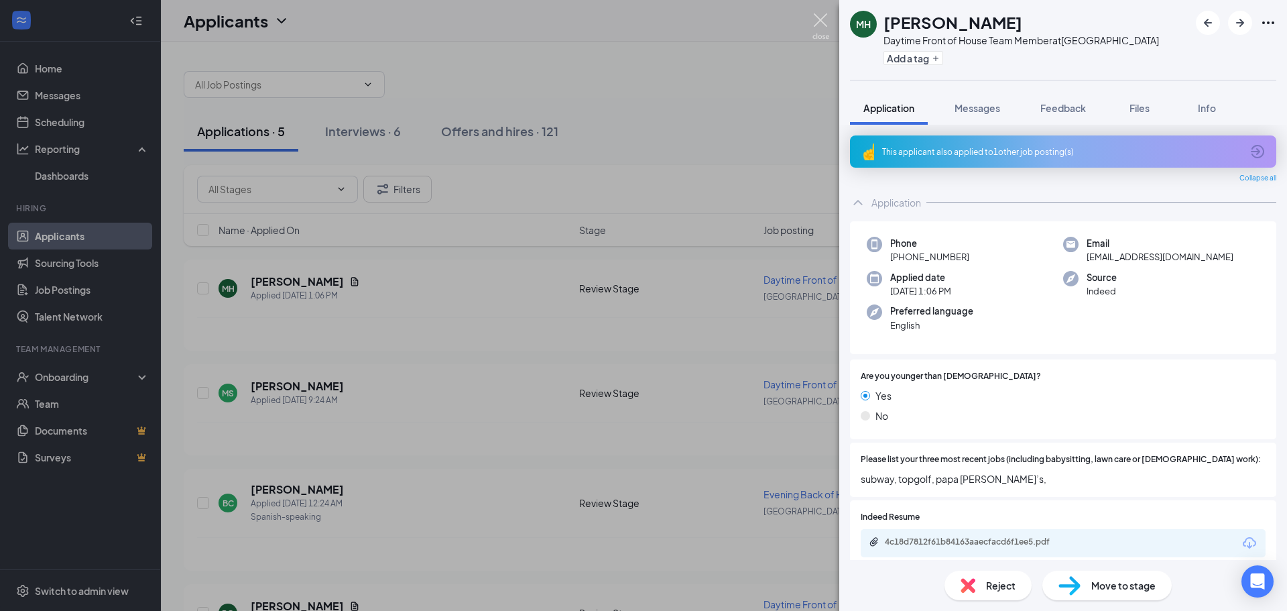
click at [820, 37] on img at bounding box center [820, 26] width 17 height 26
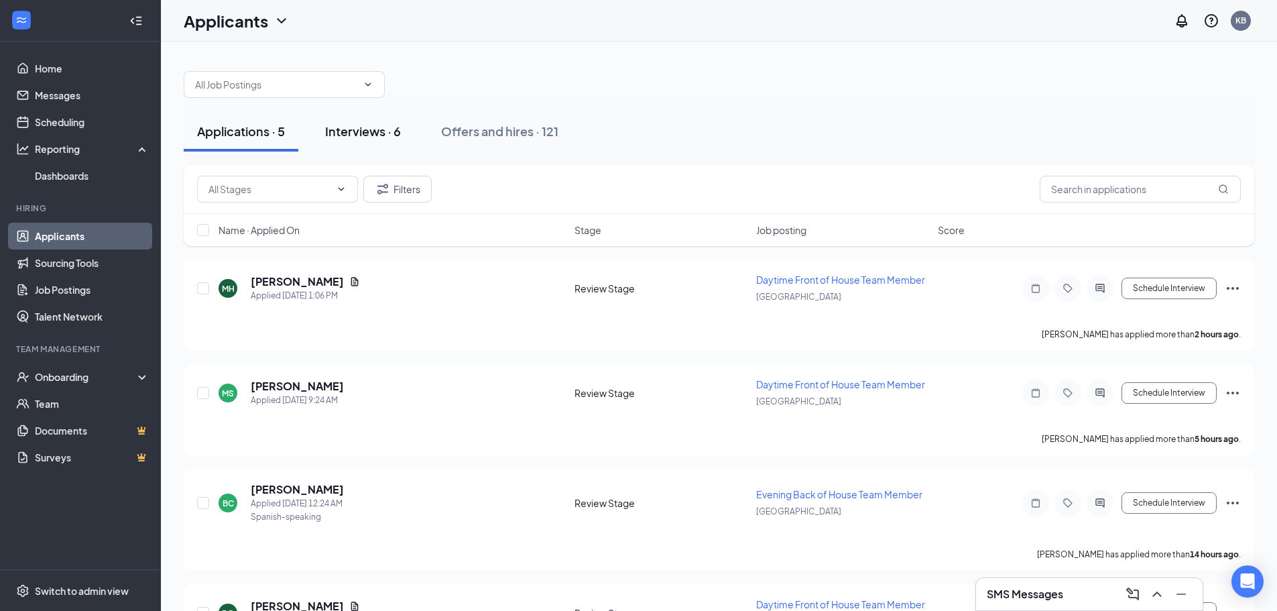
drag, startPoint x: 338, startPoint y: 126, endPoint x: 340, endPoint y: 133, distance: 7.0
click at [340, 131] on div "Interviews · 6" at bounding box center [363, 131] width 76 height 17
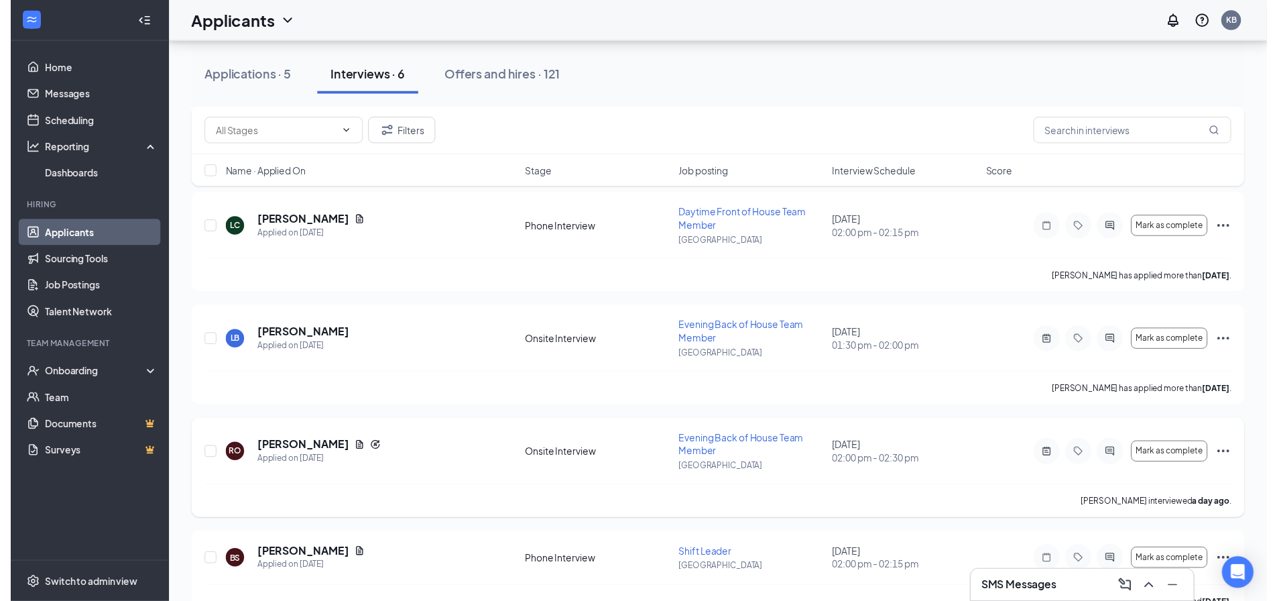
scroll to position [201, 0]
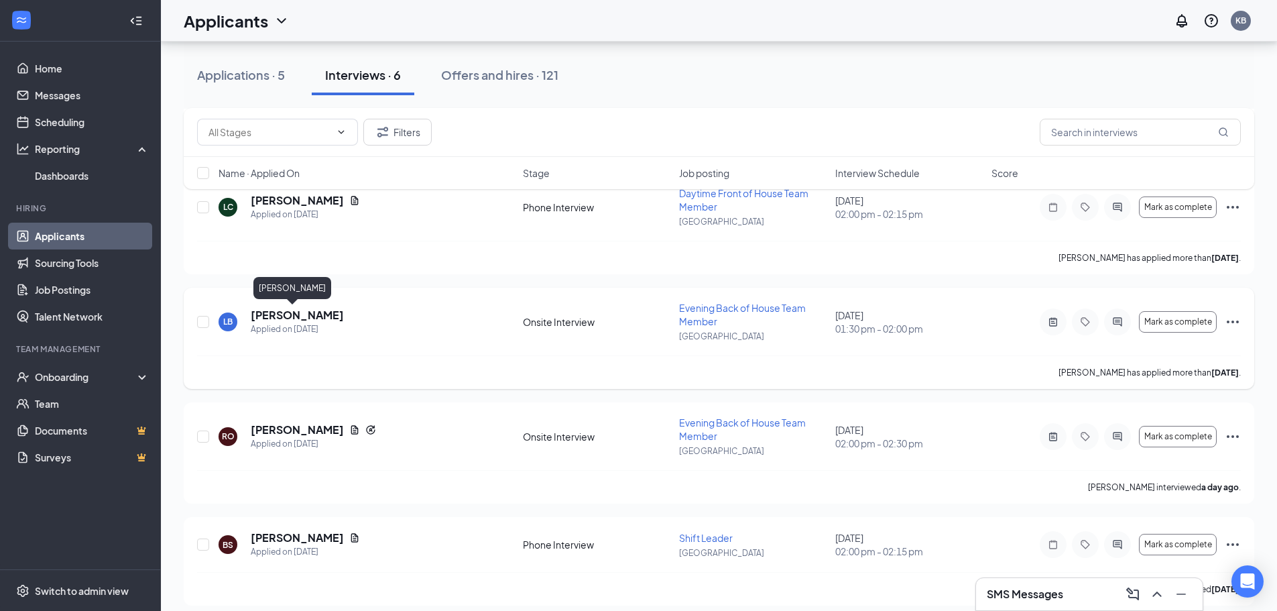
click at [278, 315] on h5 "Lily Brooks" at bounding box center [297, 315] width 93 height 15
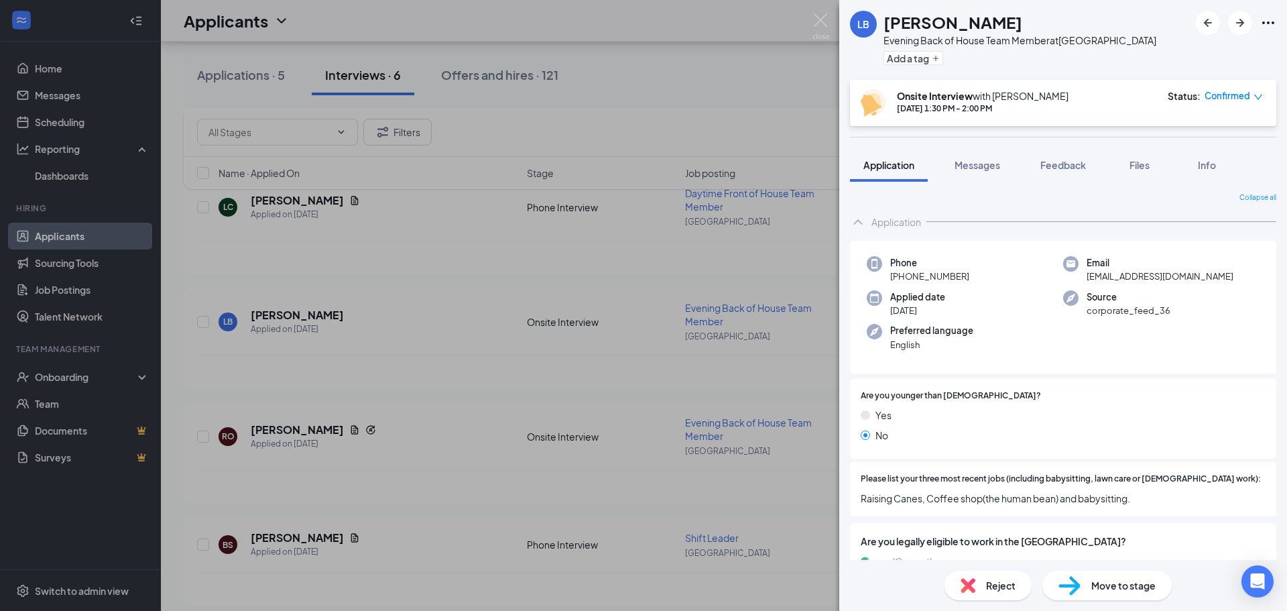
click at [966, 584] on img at bounding box center [967, 585] width 15 height 15
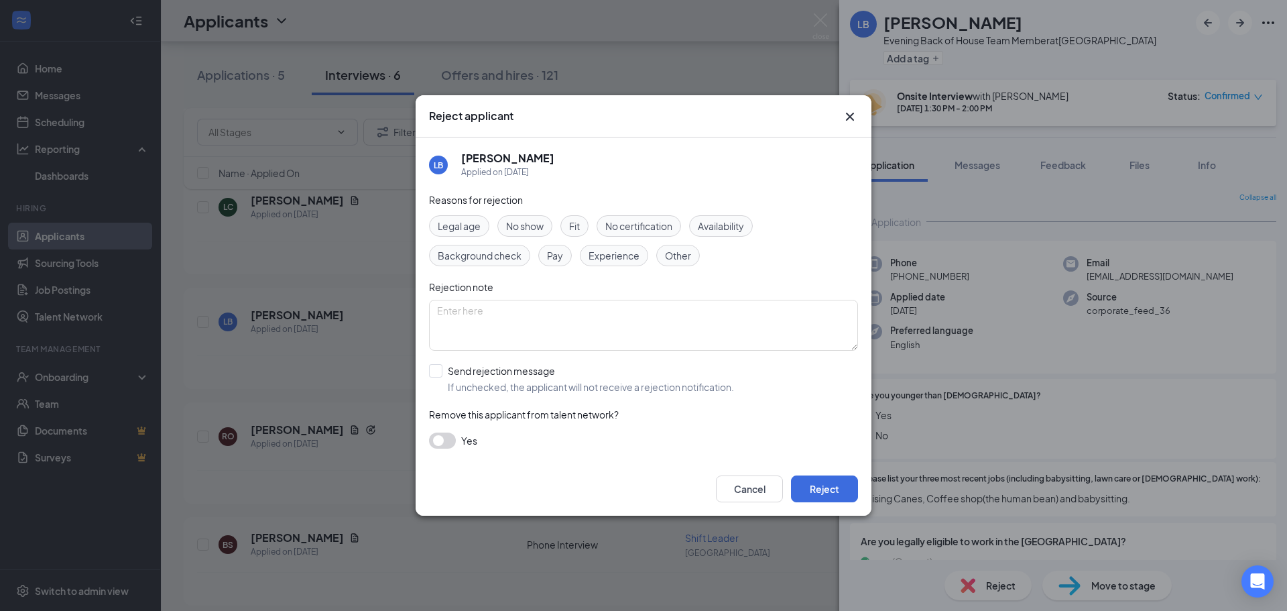
click at [850, 116] on icon "Cross" at bounding box center [850, 117] width 8 height 8
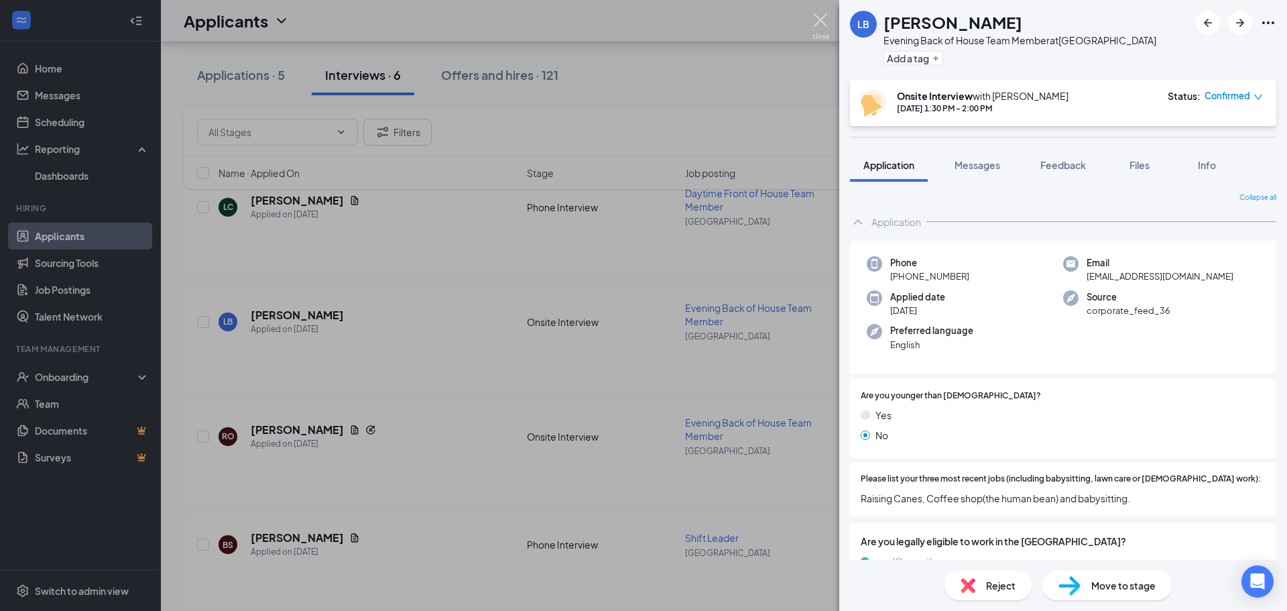
click at [821, 19] on img at bounding box center [820, 26] width 17 height 26
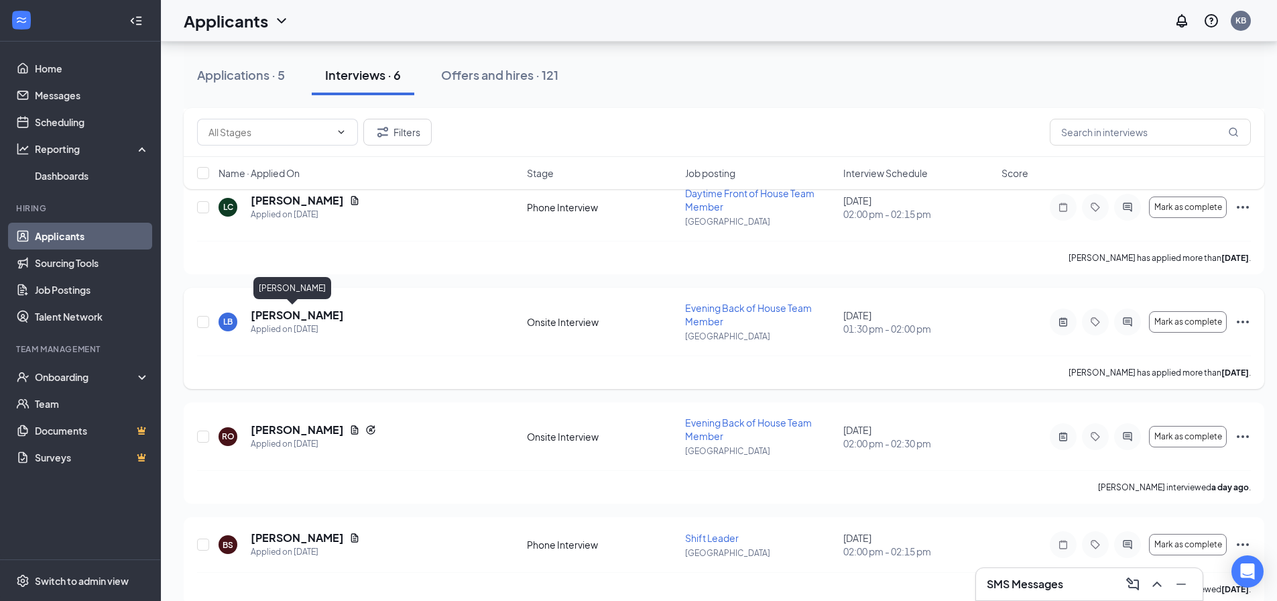
click at [279, 310] on h5 "Lily Brooks" at bounding box center [297, 315] width 93 height 15
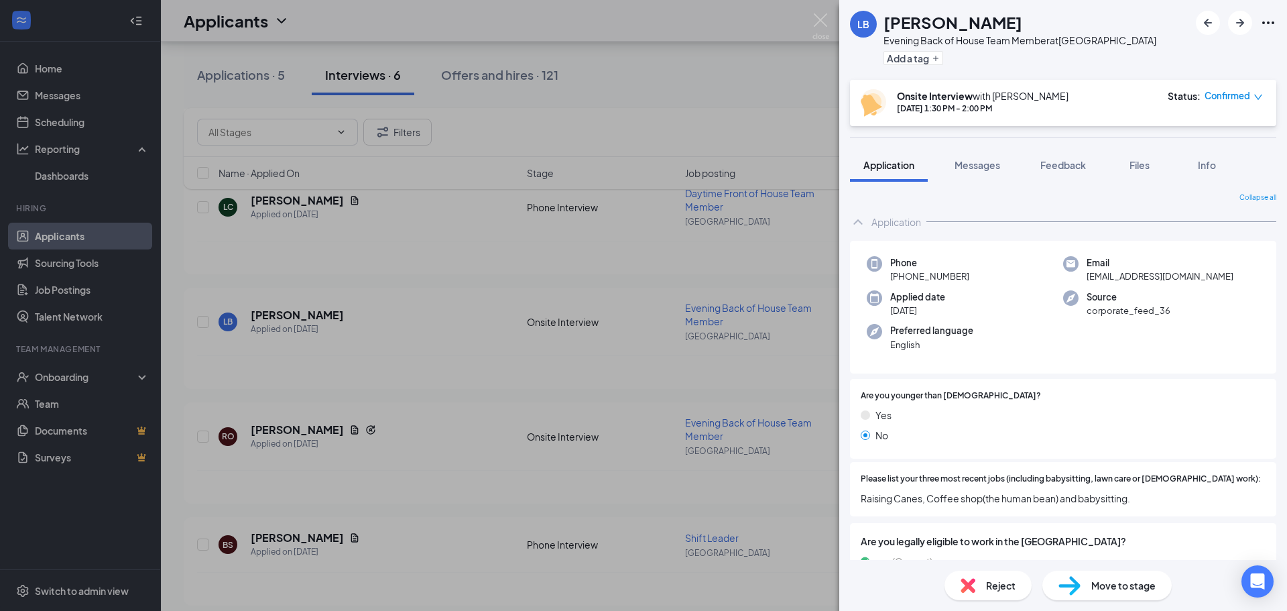
click at [1093, 589] on span "Move to stage" at bounding box center [1123, 585] width 64 height 15
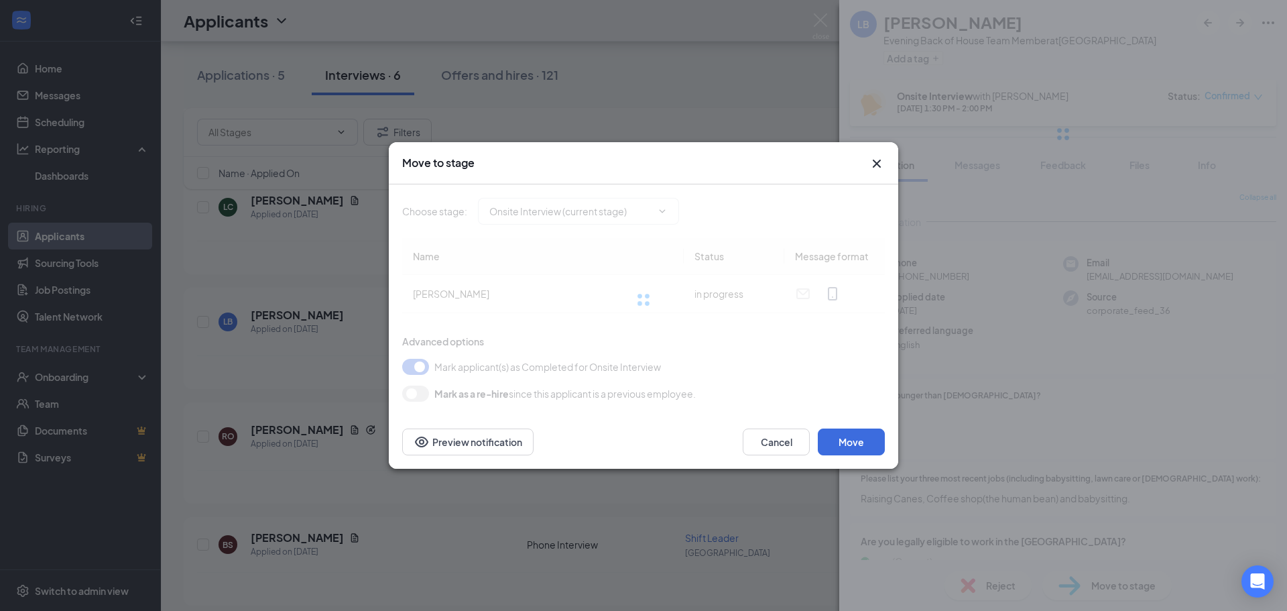
type input "Hired (final stage)"
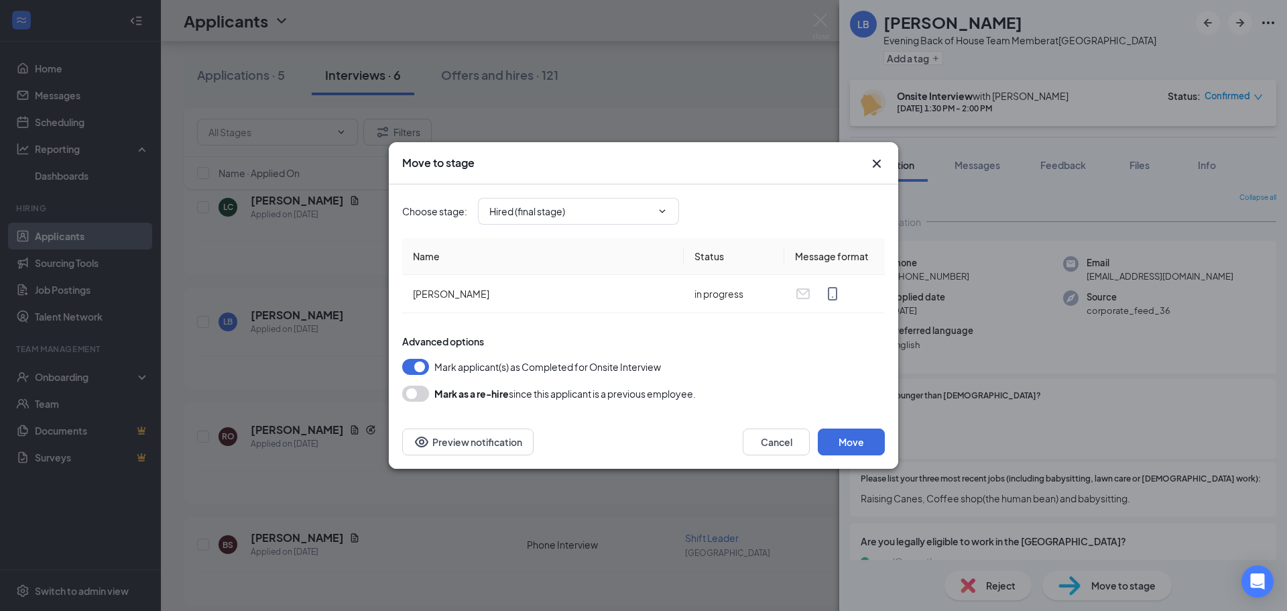
click at [879, 169] on icon "Cross" at bounding box center [877, 163] width 16 height 16
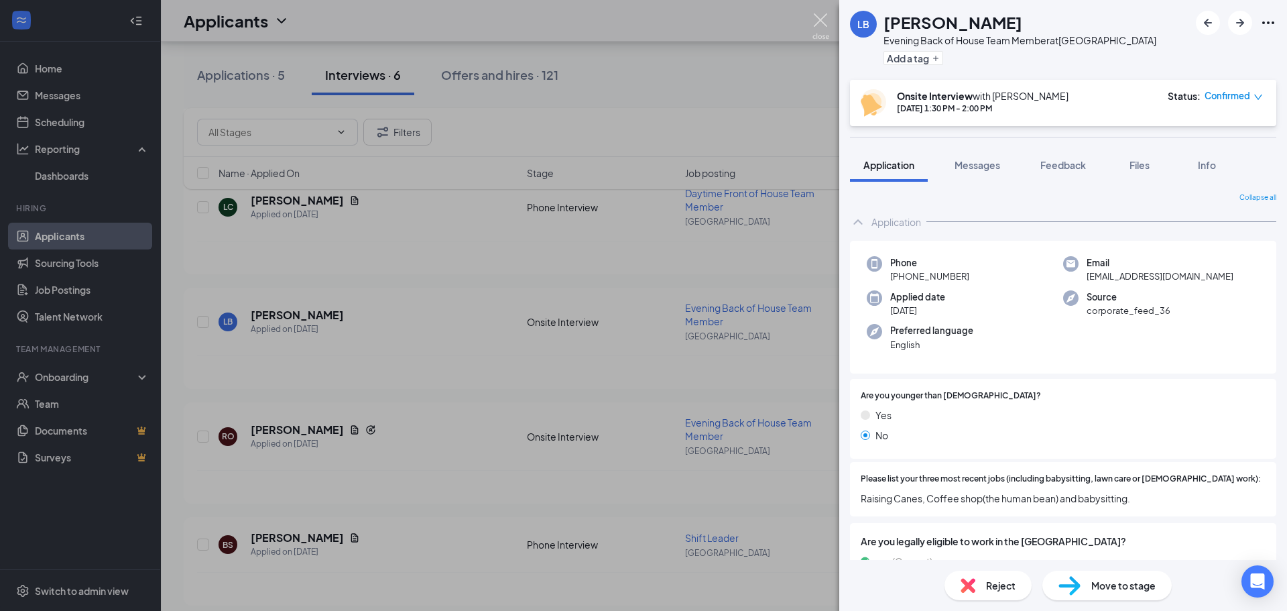
click at [822, 27] on img at bounding box center [820, 26] width 17 height 26
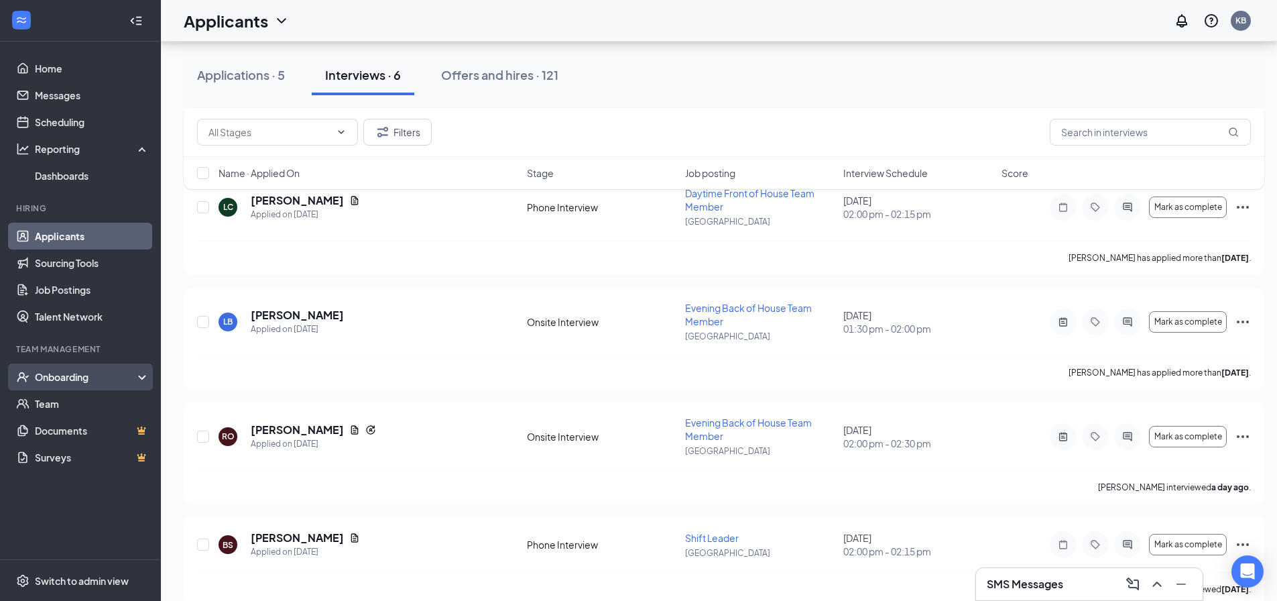
click at [137, 374] on div "Onboarding" at bounding box center [86, 376] width 103 height 13
click at [91, 397] on link "Overview" at bounding box center [92, 403] width 115 height 27
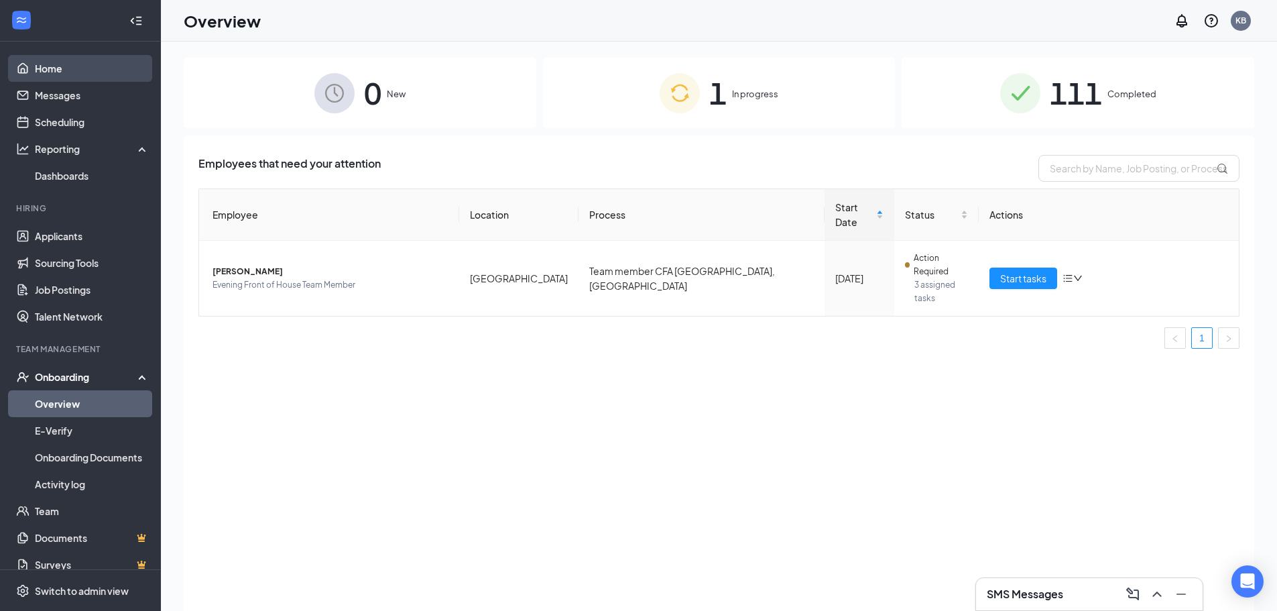
click at [41, 69] on link "Home" at bounding box center [92, 68] width 115 height 27
